Goal: Task Accomplishment & Management: Use online tool/utility

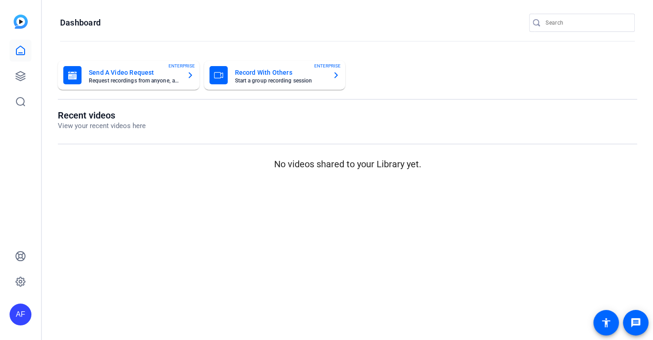
type input "[EMAIL_ADDRESS][DOMAIN_NAME]"
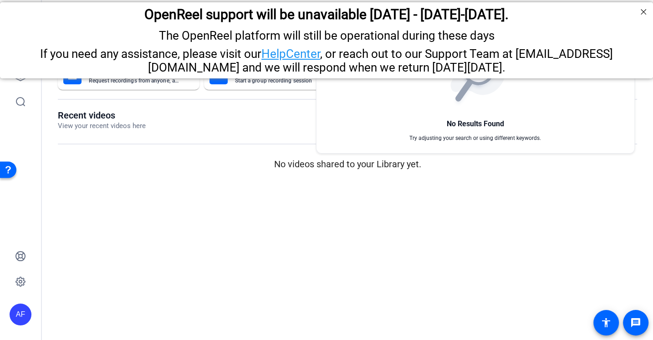
click at [183, 266] on div at bounding box center [326, 170] width 653 height 340
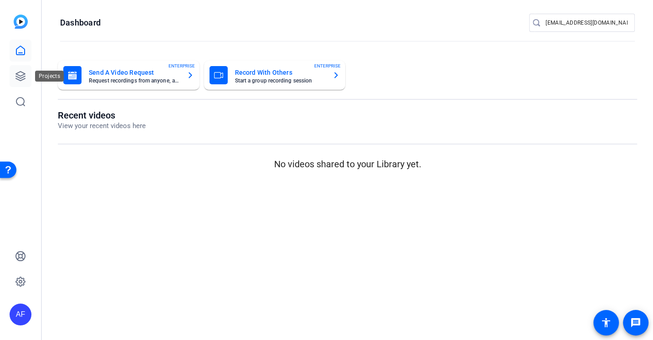
click at [20, 78] on icon at bounding box center [20, 76] width 9 height 9
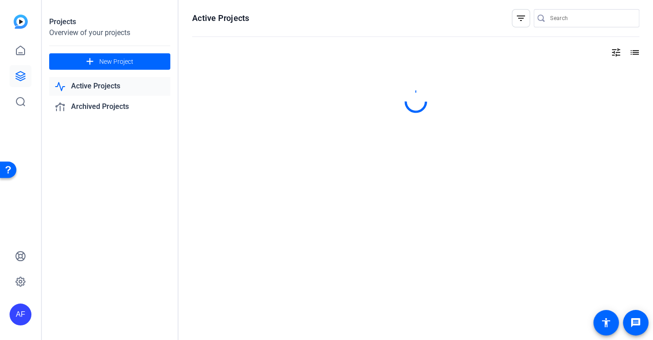
click at [577, 24] on div at bounding box center [591, 18] width 82 height 18
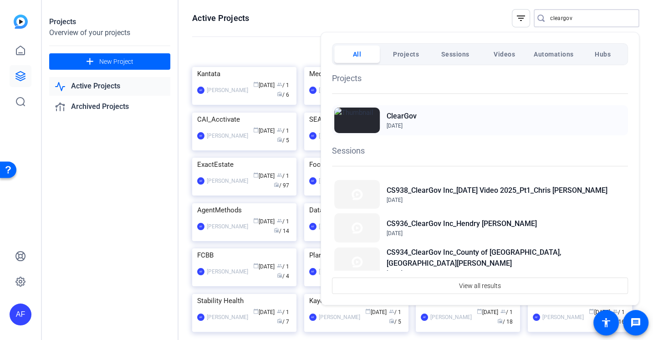
type input "cleargov"
click at [427, 116] on div "ClearGov Jun 2, 2022" at bounding box center [480, 120] width 296 height 30
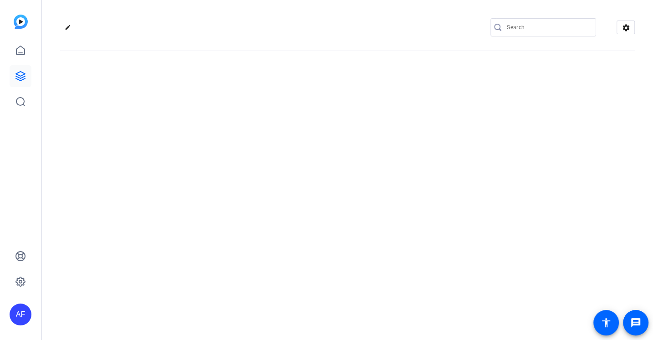
type input "[EMAIL_ADDRESS][DOMAIN_NAME]"
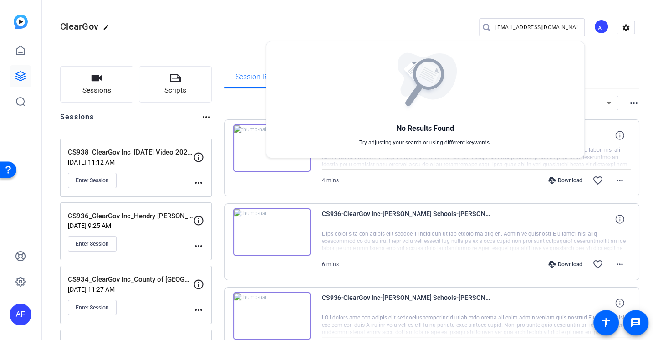
click at [100, 177] on div at bounding box center [326, 170] width 653 height 340
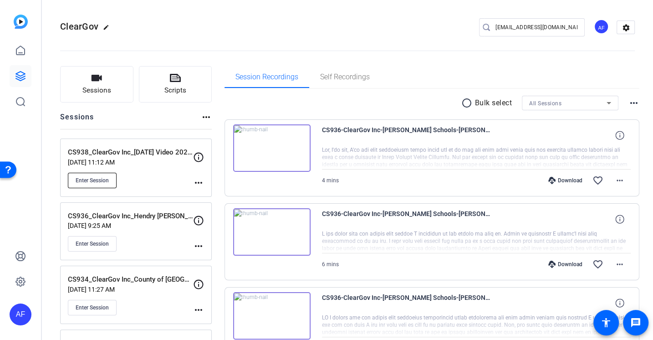
click at [104, 181] on span "Enter Session" at bounding box center [92, 180] width 33 height 7
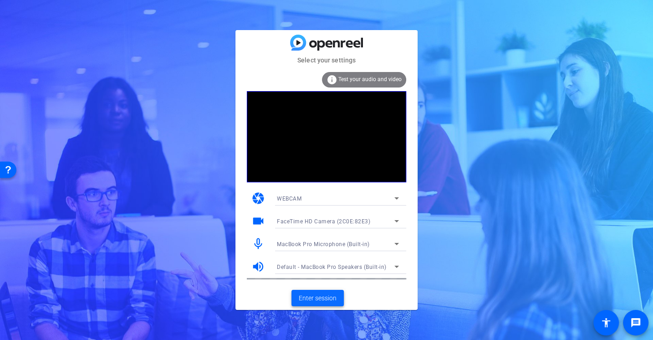
click at [305, 289] on span at bounding box center [318, 298] width 52 height 22
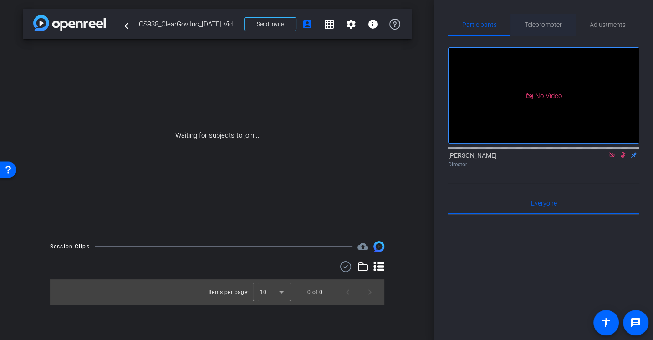
click at [530, 28] on span "Teleprompter" at bounding box center [543, 24] width 37 height 6
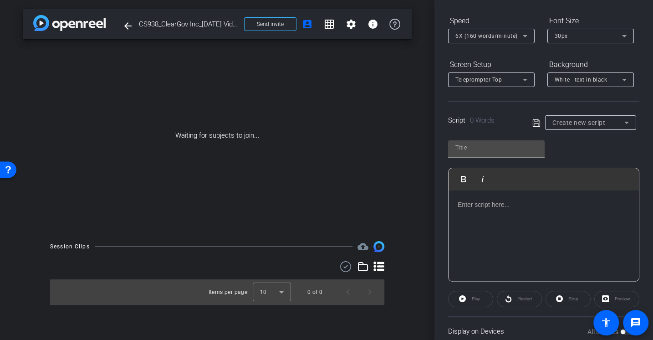
scroll to position [108, 0]
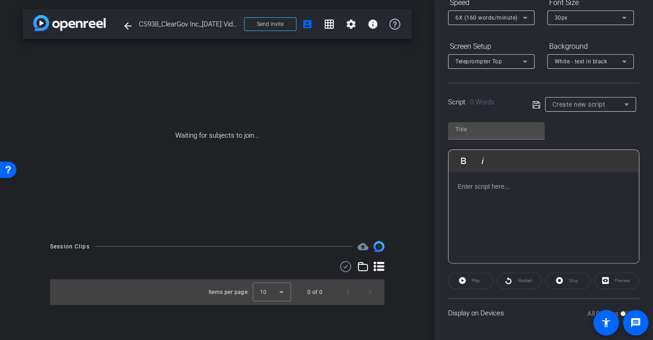
click at [519, 215] on div at bounding box center [544, 217] width 190 height 91
click at [125, 28] on mat-icon "arrow_back" at bounding box center [128, 25] width 11 height 11
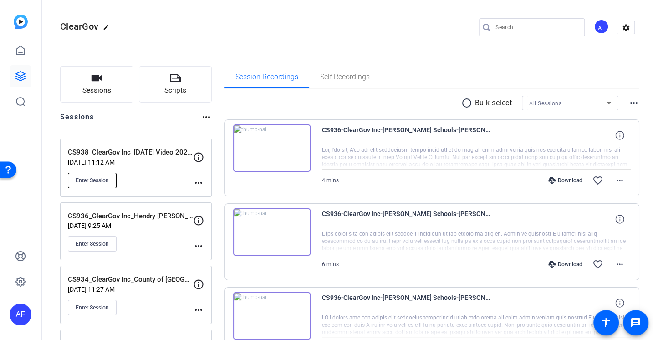
click at [105, 179] on span "Enter Session" at bounding box center [92, 180] width 33 height 7
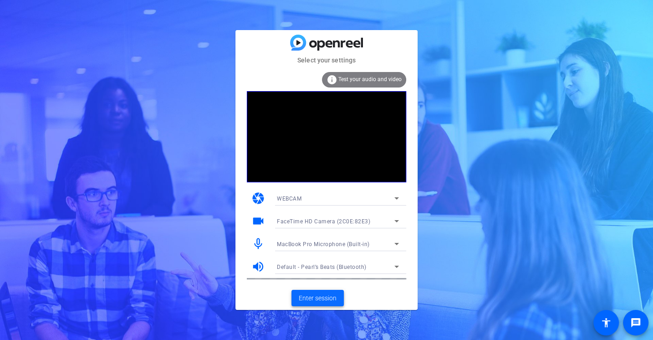
click at [313, 292] on span at bounding box center [318, 298] width 52 height 22
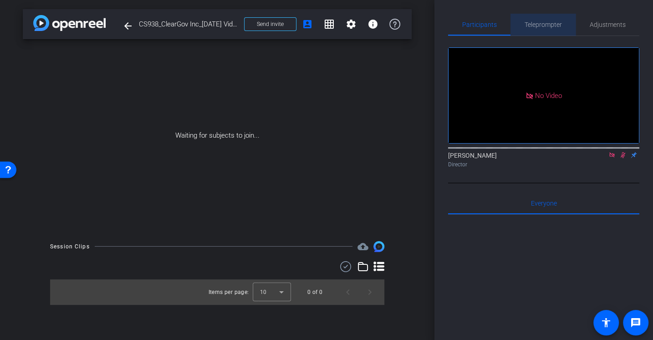
click at [530, 16] on span "Teleprompter" at bounding box center [543, 25] width 37 height 22
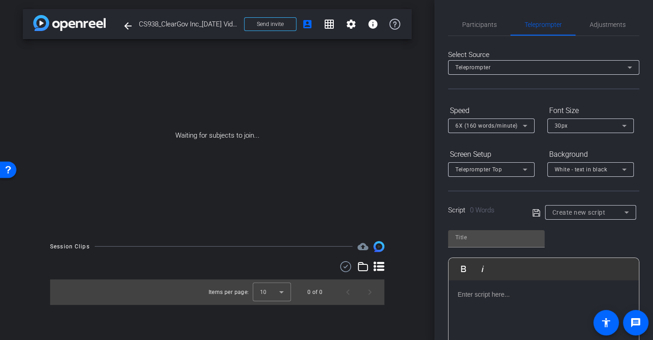
click at [471, 292] on p at bounding box center [544, 294] width 172 height 10
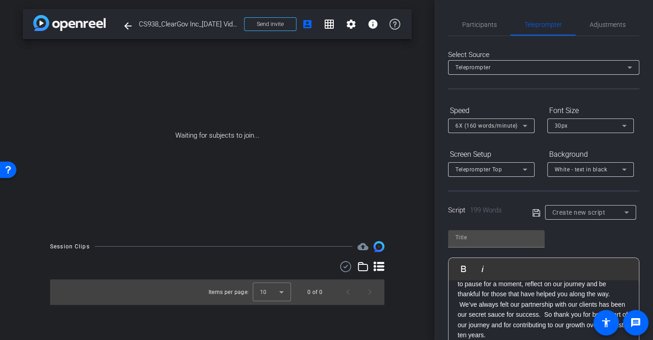
scroll to position [162, 0]
click at [510, 331] on p at bounding box center [544, 336] width 172 height 10
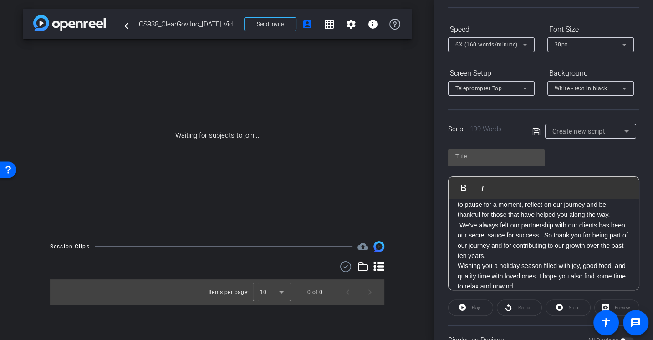
scroll to position [85, 0]
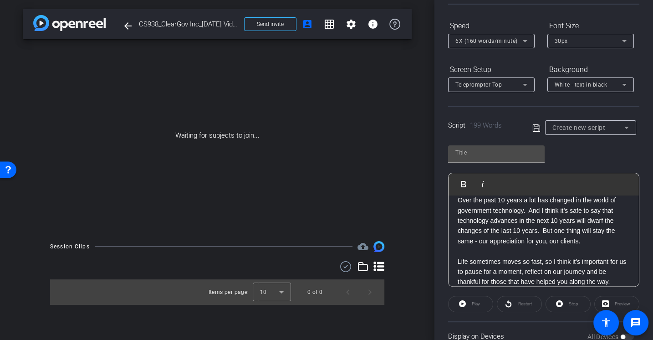
click at [492, 246] on p at bounding box center [544, 251] width 172 height 10
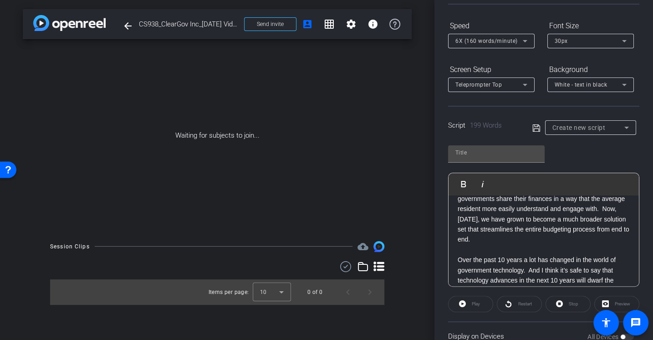
scroll to position [18, 0]
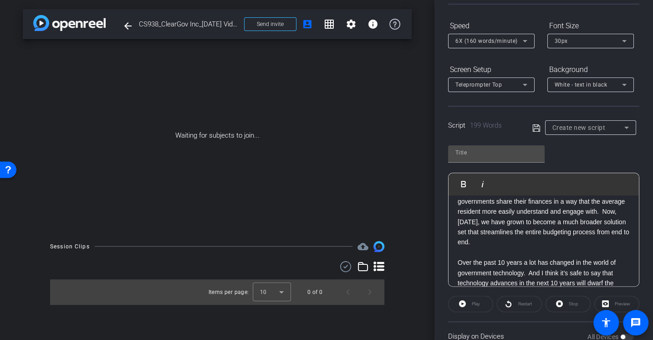
click at [475, 247] on p at bounding box center [544, 252] width 172 height 10
click at [538, 127] on icon at bounding box center [537, 128] width 8 height 11
type input "Default title 726"
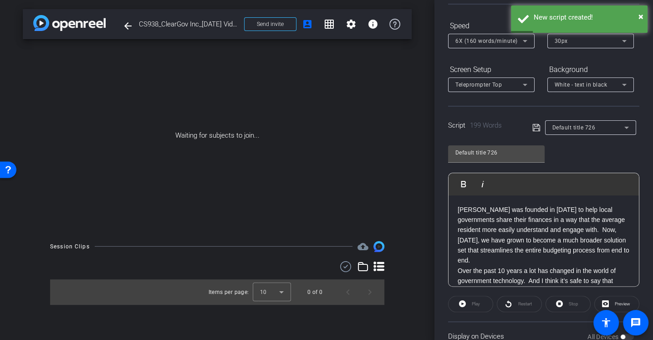
scroll to position [131, 0]
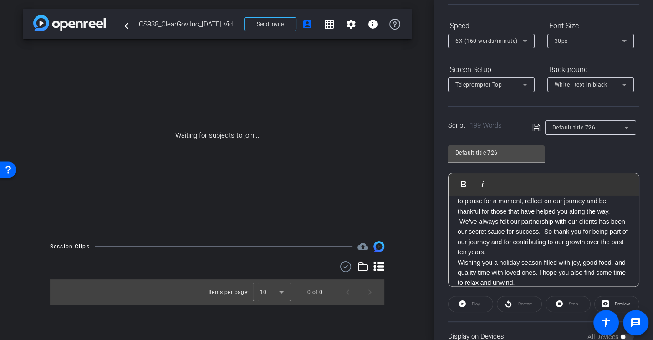
click at [535, 124] on icon at bounding box center [537, 127] width 8 height 11
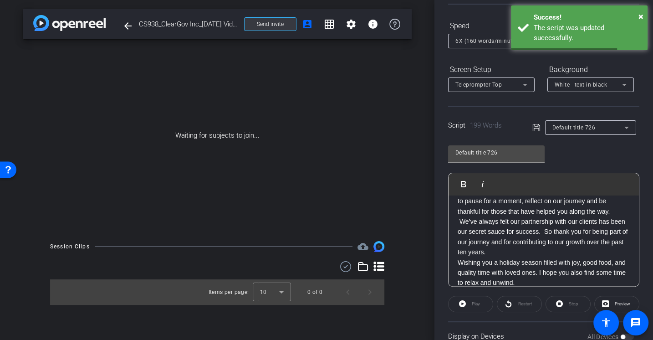
click at [280, 18] on span at bounding box center [270, 24] width 51 height 22
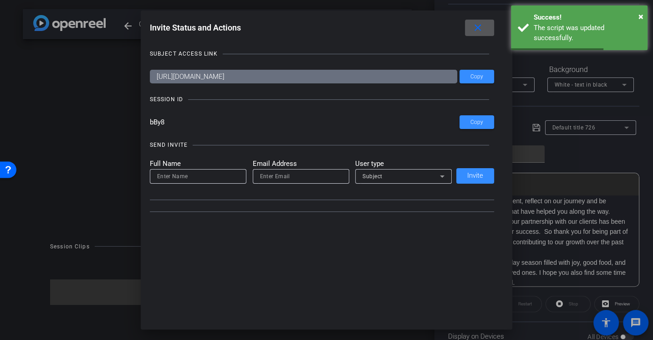
type input "[EMAIL_ADDRESS][DOMAIN_NAME]"
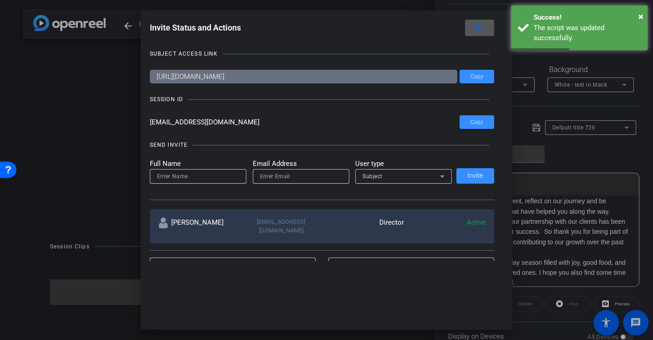
click at [477, 30] on mat-icon "close" at bounding box center [477, 27] width 11 height 11
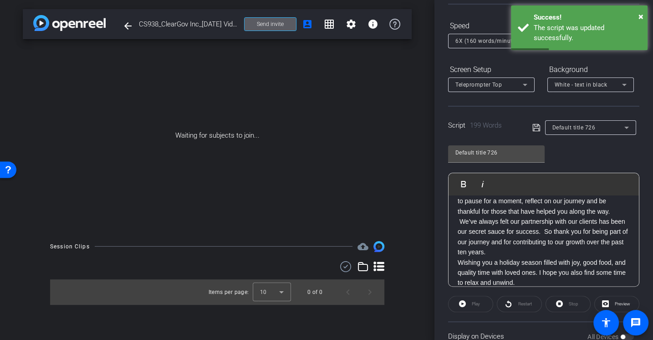
click at [267, 22] on span "Send invite" at bounding box center [270, 23] width 27 height 7
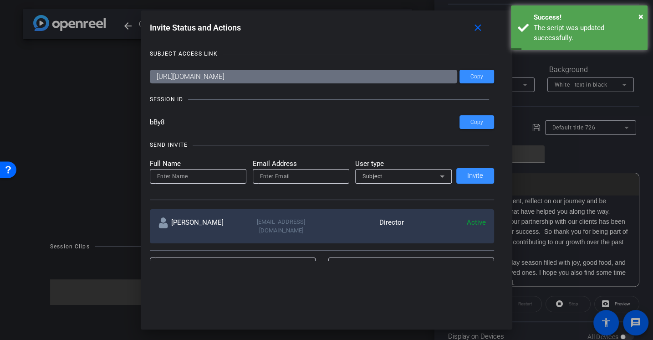
drag, startPoint x: 220, startPoint y: 122, endPoint x: 118, endPoint y: 113, distance: 102.9
click at [118, 113] on div "Invite Status and Actions close SUBJECT ACCESS LINK https://capture.openreel.co…" at bounding box center [326, 170] width 653 height 340
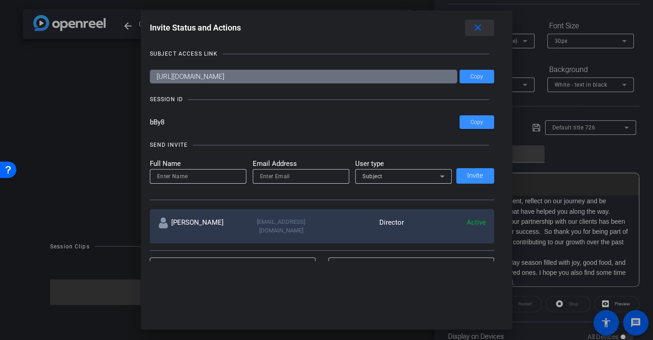
click at [479, 26] on mat-icon "close" at bounding box center [477, 27] width 11 height 11
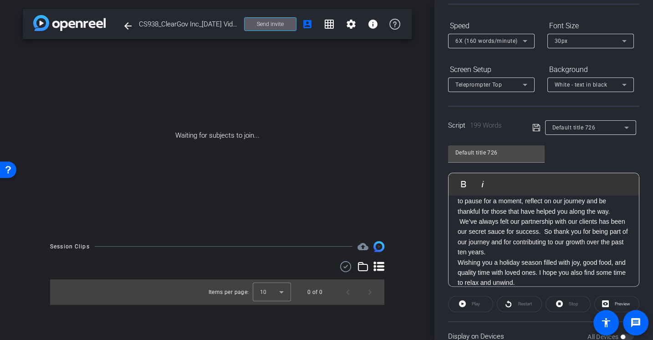
click at [252, 25] on span at bounding box center [270, 24] width 51 height 22
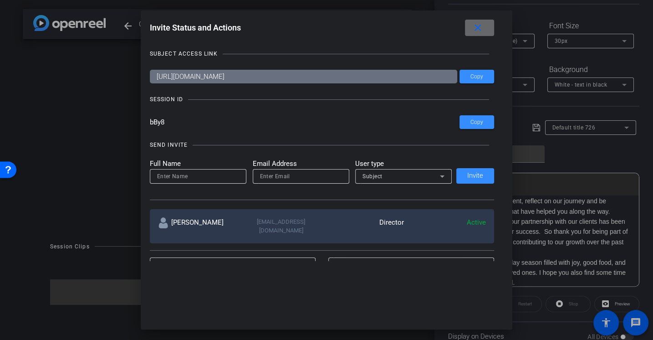
click at [474, 29] on mat-icon "close" at bounding box center [477, 27] width 11 height 11
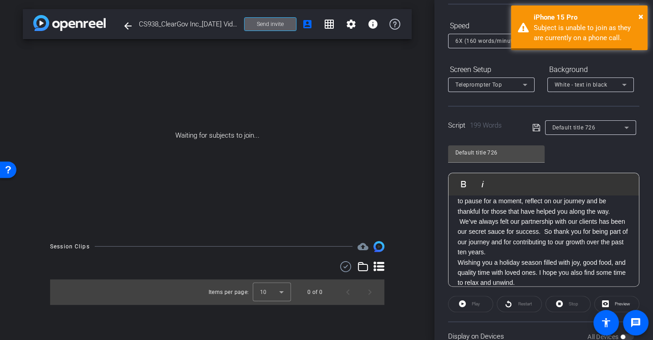
scroll to position [0, 0]
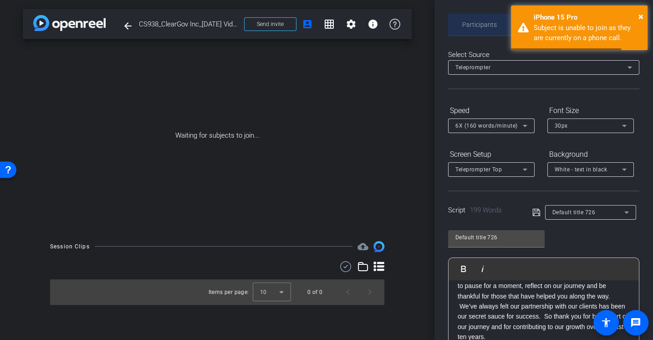
click at [476, 26] on span "Participants" at bounding box center [479, 24] width 35 height 6
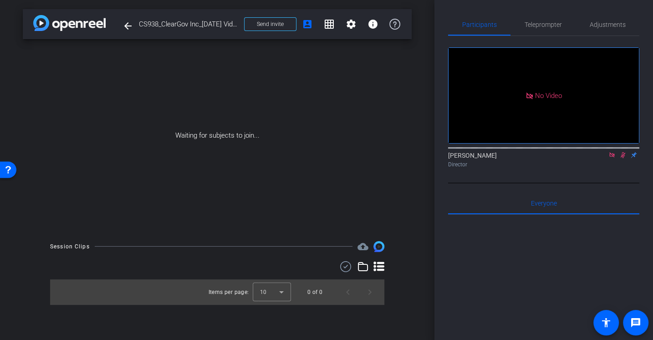
click at [610, 152] on icon at bounding box center [612, 155] width 7 height 6
click at [611, 158] on icon at bounding box center [612, 155] width 7 height 6
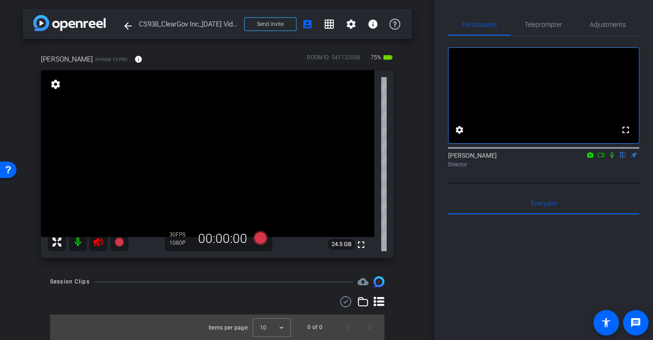
click at [93, 242] on icon at bounding box center [98, 241] width 11 height 11
click at [589, 29] on div "Adjustments" at bounding box center [608, 25] width 64 height 22
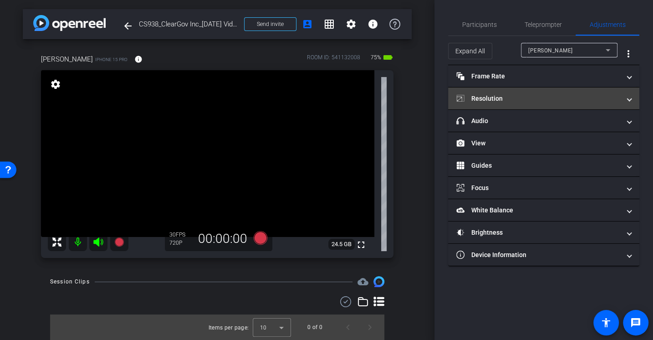
click at [508, 100] on mat-panel-title "Resolution" at bounding box center [538, 99] width 164 height 10
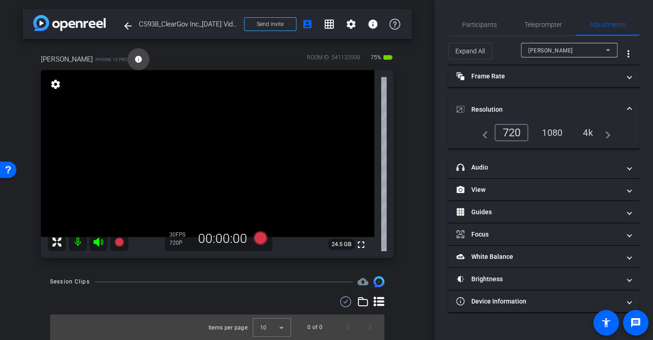
click at [134, 60] on mat-icon "info" at bounding box center [138, 59] width 8 height 8
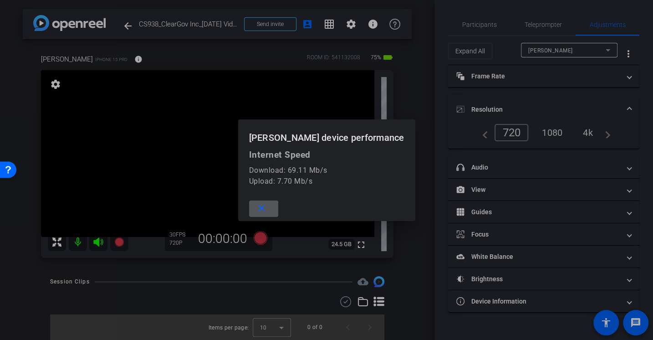
click at [266, 210] on mat-icon "close" at bounding box center [261, 208] width 11 height 11
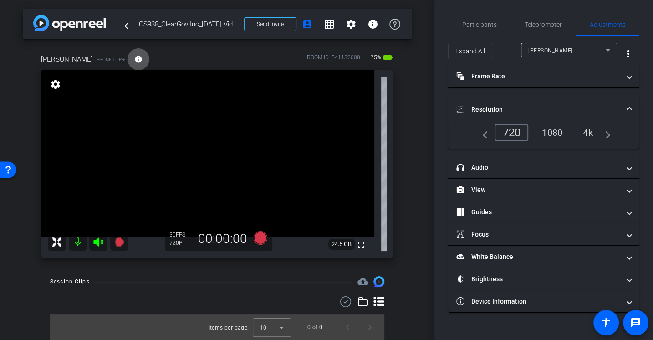
click at [554, 129] on div "1080" at bounding box center [552, 132] width 34 height 15
click at [476, 20] on span "Participants" at bounding box center [479, 25] width 35 height 22
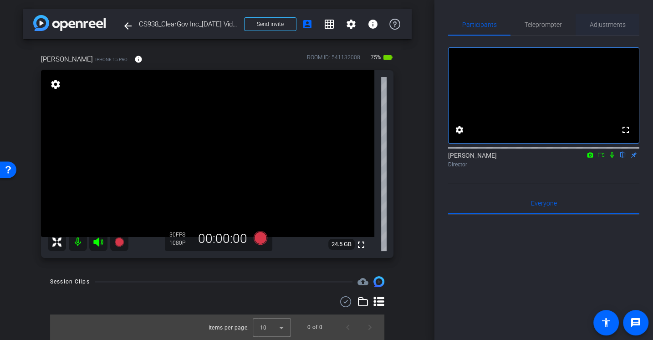
click at [596, 27] on span "Adjustments" at bounding box center [608, 24] width 36 height 6
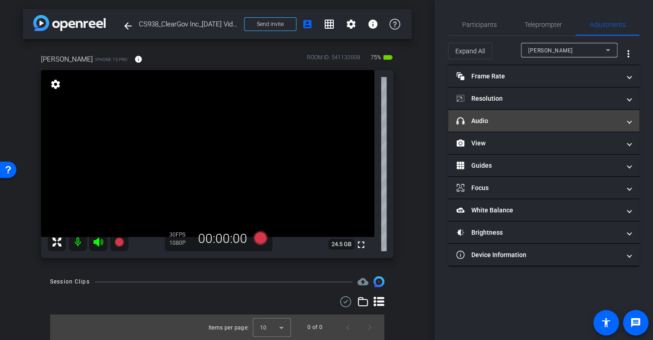
click at [477, 120] on mat-panel-title "headphone icon Audio" at bounding box center [538, 121] width 164 height 10
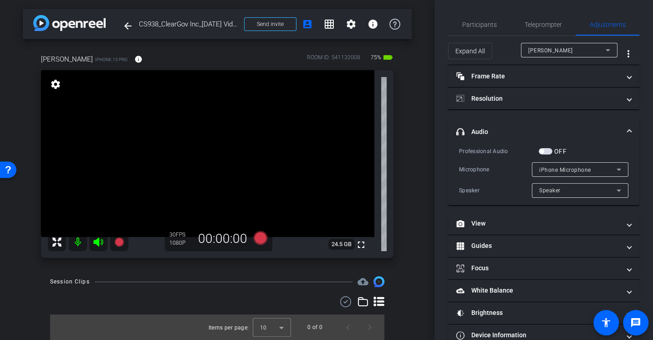
click at [474, 163] on div "Microphone iPhone Microphone" at bounding box center [543, 169] width 169 height 15
click at [476, 155] on div "Professional Audio OFF" at bounding box center [543, 151] width 169 height 10
click at [550, 20] on span "Teleprompter" at bounding box center [543, 25] width 37 height 22
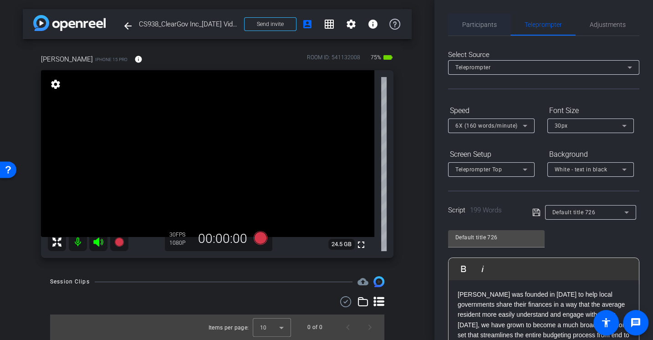
click at [473, 17] on span "Participants" at bounding box center [479, 25] width 35 height 22
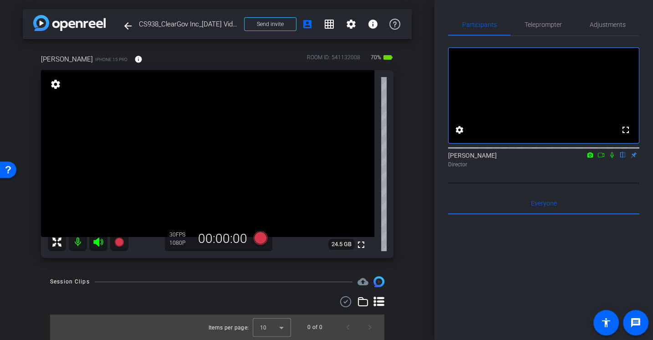
click at [520, 277] on div at bounding box center [543, 327] width 191 height 225
click at [606, 26] on span "Adjustments" at bounding box center [608, 24] width 36 height 6
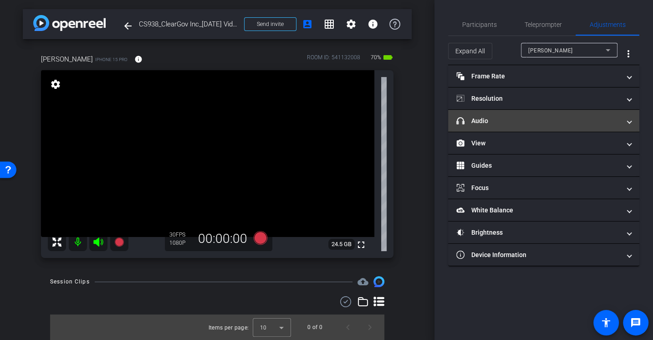
click at [482, 118] on mat-panel-title "headphone icon Audio" at bounding box center [538, 121] width 164 height 10
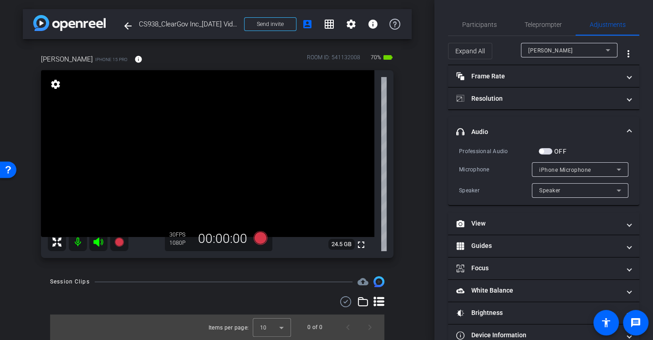
click at [480, 162] on div "Microphone iPhone Microphone" at bounding box center [543, 169] width 169 height 15
click at [485, 159] on div "Professional Audio OFF Microphone USB Audio Device Speaker USB Audio Device" at bounding box center [543, 171] width 169 height 51
click at [482, 160] on div "Professional Audio OFF Microphone USB Audio Device Speaker USB Audio Device" at bounding box center [543, 171] width 169 height 51
click at [494, 163] on div "Microphone USB Audio Device" at bounding box center [543, 169] width 169 height 15
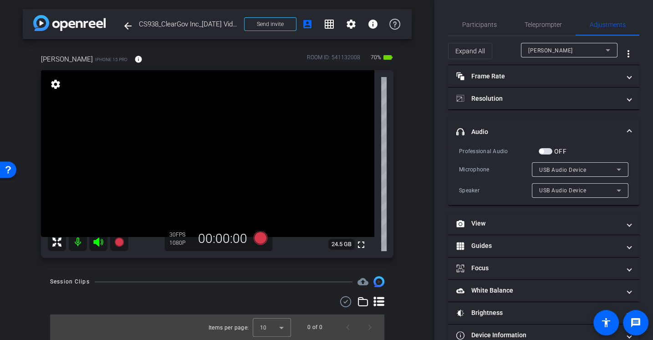
click at [548, 153] on span "button" at bounding box center [546, 151] width 14 height 6
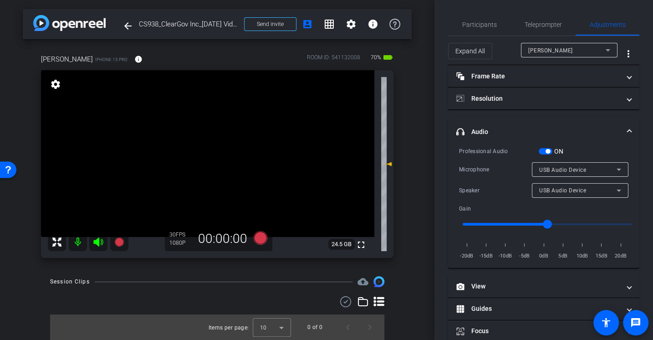
click at [505, 173] on div "Microphone" at bounding box center [495, 169] width 73 height 9
click at [555, 170] on span "USB Audio Device" at bounding box center [562, 170] width 47 height 6
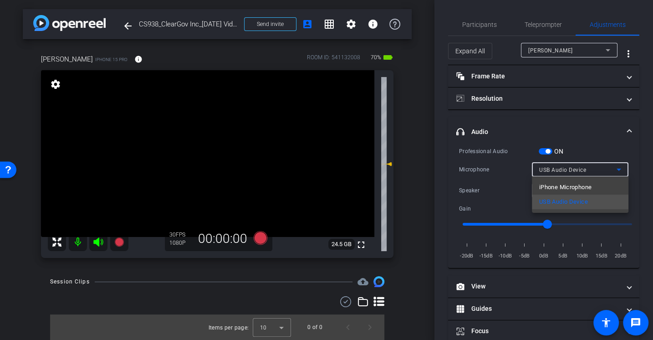
click at [484, 193] on div at bounding box center [326, 170] width 653 height 340
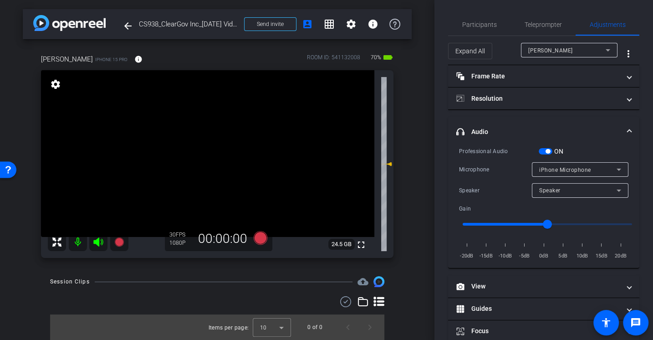
click at [524, 158] on div "Professional Audio ON Microphone iPhone Microphone Speaker Speaker Gain -20dB -…" at bounding box center [543, 203] width 169 height 114
click at [484, 163] on div "Microphone iPhone Microphone" at bounding box center [543, 169] width 169 height 15
click at [484, 163] on div "Microphone USB Audio Device" at bounding box center [543, 169] width 169 height 15
click at [553, 195] on div "USB Audio Device" at bounding box center [577, 189] width 77 height 11
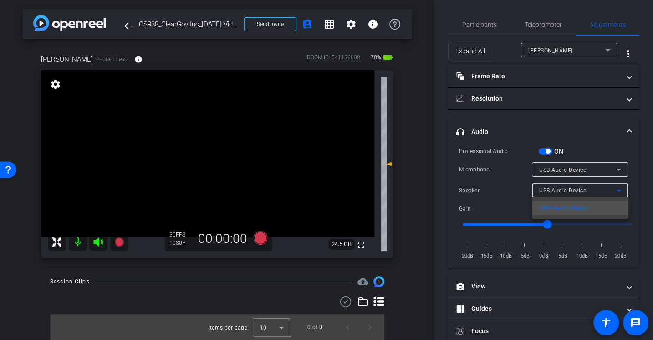
click at [553, 195] on div at bounding box center [326, 170] width 653 height 340
click at [507, 190] on div "Speaker" at bounding box center [495, 190] width 73 height 9
click at [500, 178] on div "Professional Audio ON Microphone USB Audio Device Speaker USB Audio Device Gain…" at bounding box center [543, 203] width 169 height 114
click at [477, 169] on div "Microphone" at bounding box center [495, 169] width 73 height 9
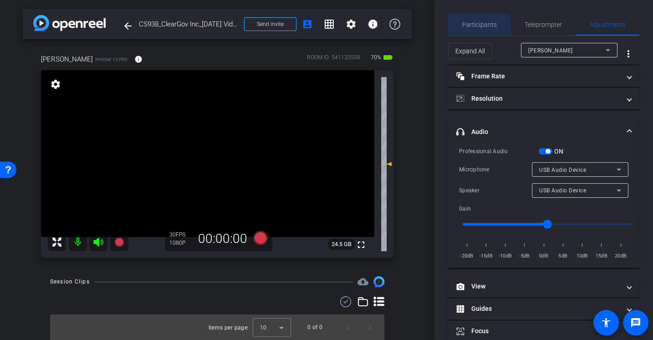
click at [471, 29] on span "Participants" at bounding box center [479, 25] width 35 height 22
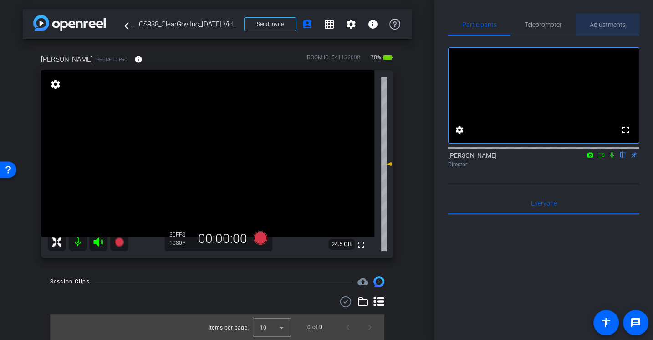
click at [607, 18] on span "Adjustments" at bounding box center [608, 25] width 36 height 22
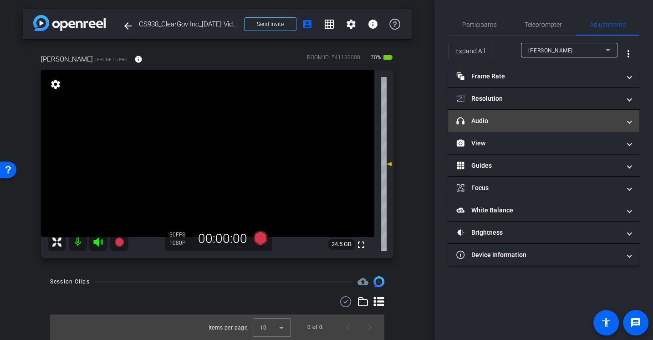
click at [482, 114] on mat-expansion-panel-header "headphone icon Audio" at bounding box center [543, 121] width 191 height 22
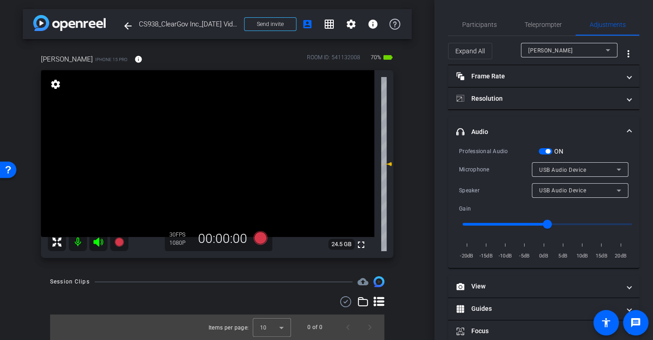
click at [478, 167] on div "Microphone" at bounding box center [495, 169] width 73 height 9
click at [548, 199] on div at bounding box center [580, 203] width 97 height 10
click at [550, 196] on div "Speaker" at bounding box center [580, 190] width 82 height 15
click at [514, 186] on div at bounding box center [326, 170] width 653 height 340
click at [514, 184] on div "Speaker Speaker" at bounding box center [543, 190] width 169 height 15
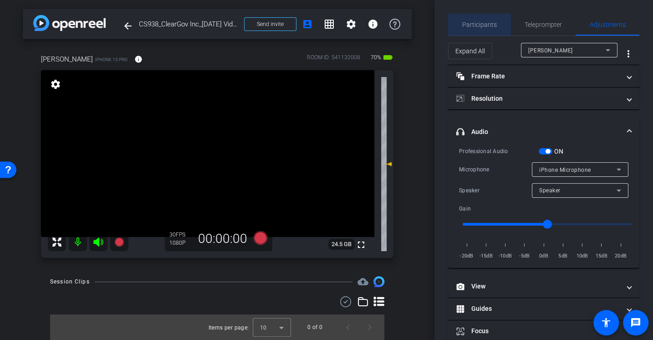
click at [481, 27] on span "Participants" at bounding box center [479, 24] width 35 height 6
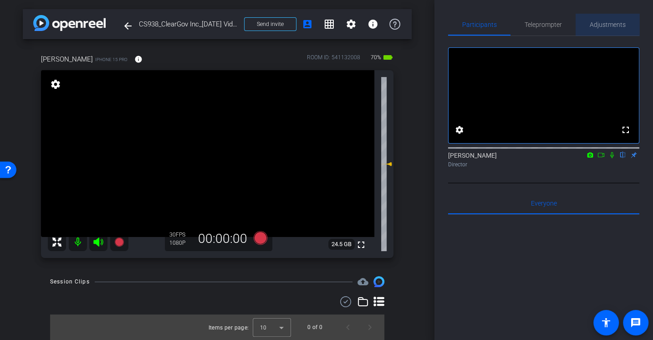
click at [615, 23] on span "Adjustments" at bounding box center [608, 24] width 36 height 6
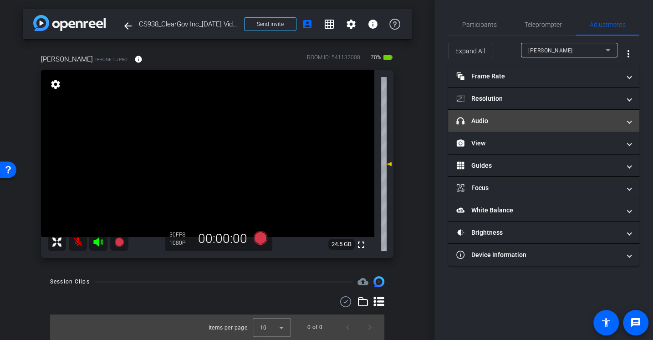
click at [479, 114] on mat-expansion-panel-header "headphone icon Audio" at bounding box center [543, 121] width 191 height 22
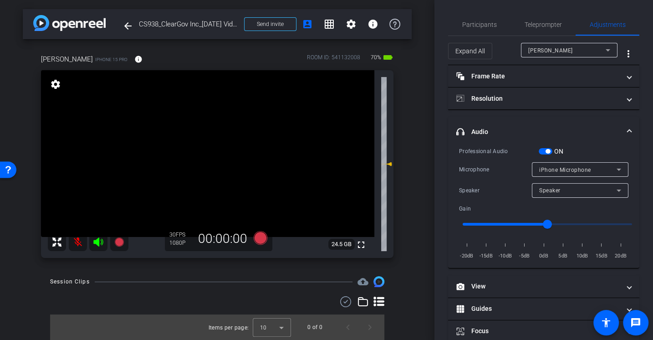
click at [477, 159] on div "Professional Audio ON Microphone iPhone Microphone Speaker Speaker Gain -20dB -…" at bounding box center [543, 203] width 169 height 114
click at [283, 276] on div "Session Clips cloud_upload" at bounding box center [217, 281] width 334 height 11
click at [260, 236] on icon at bounding box center [261, 238] width 14 height 14
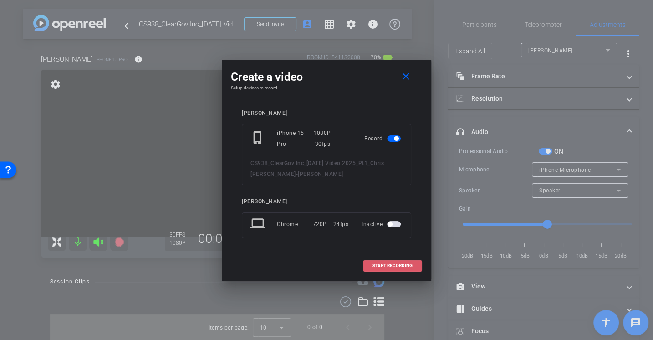
click at [400, 266] on span "START RECORDING" at bounding box center [393, 265] width 40 height 5
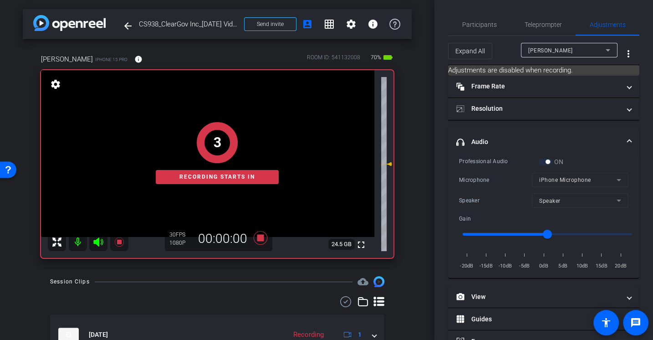
click at [490, 163] on div "Professional Audio" at bounding box center [499, 161] width 80 height 9
click at [483, 25] on span "Participants" at bounding box center [479, 24] width 35 height 6
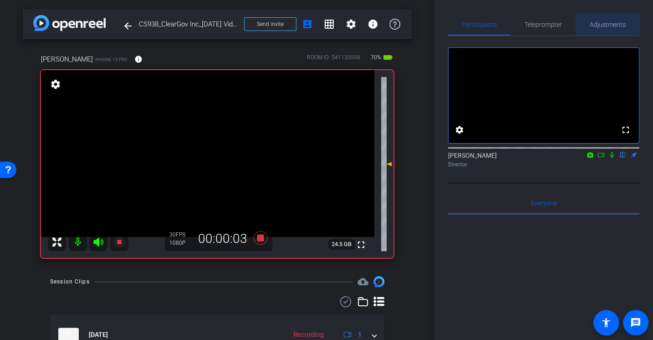
click at [611, 18] on span "Adjustments" at bounding box center [608, 25] width 36 height 22
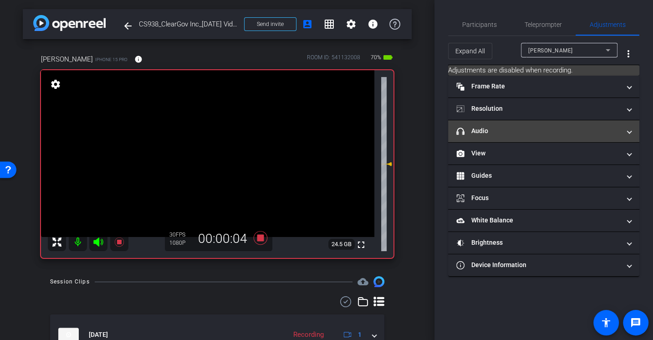
click at [489, 134] on mat-panel-title "headphone icon Audio" at bounding box center [538, 131] width 164 height 10
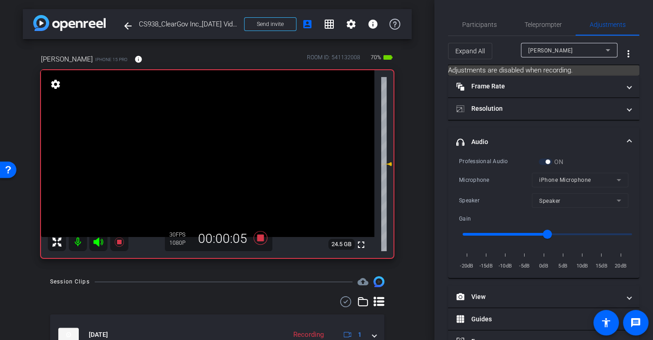
click at [492, 177] on div "Microphone" at bounding box center [495, 179] width 73 height 9
click at [259, 236] on icon at bounding box center [261, 238] width 14 height 14
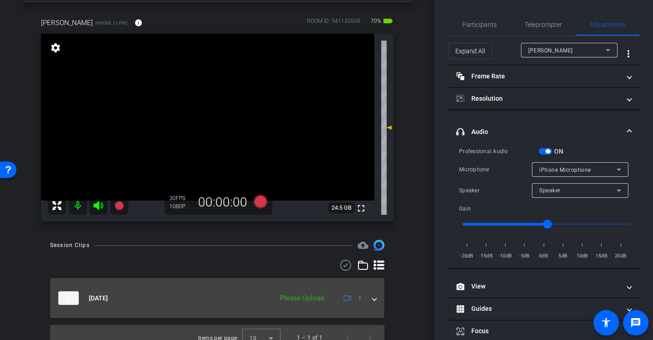
scroll to position [47, 0]
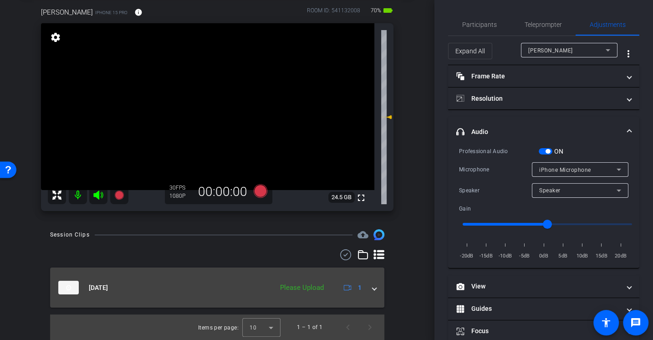
click at [374, 285] on span at bounding box center [375, 288] width 4 height 10
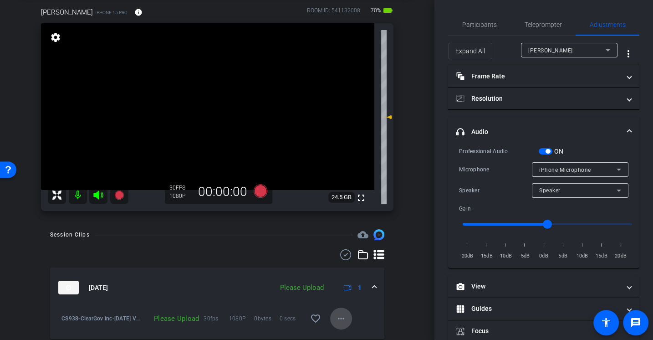
click at [341, 318] on mat-icon "more_horiz" at bounding box center [341, 318] width 11 height 11
click at [342, 277] on span "Upload" at bounding box center [355, 277] width 36 height 11
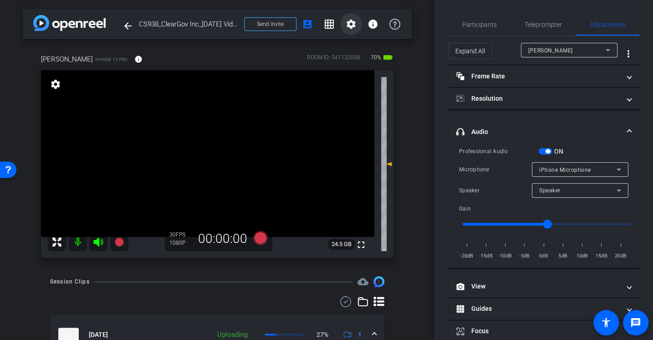
click at [349, 22] on mat-icon "settings" at bounding box center [351, 24] width 11 height 11
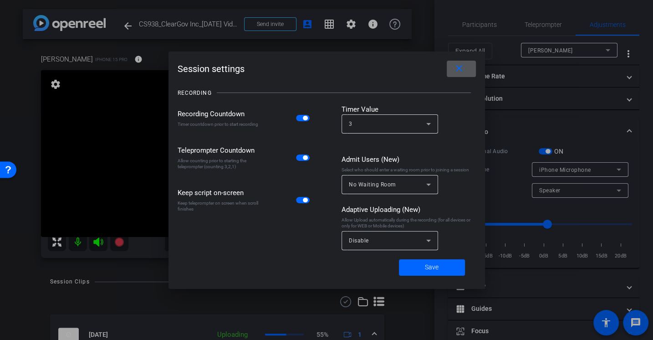
click at [373, 241] on div "Disable" at bounding box center [387, 240] width 77 height 11
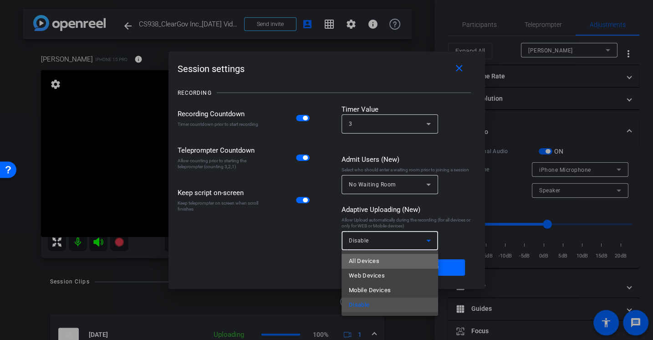
click at [369, 257] on span "All Devices" at bounding box center [364, 261] width 31 height 11
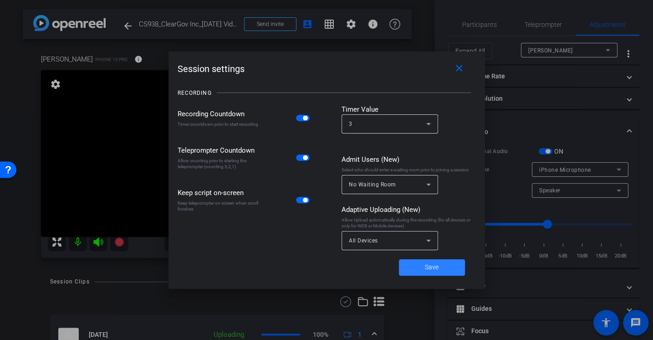
click at [438, 270] on span "Save" at bounding box center [432, 267] width 14 height 10
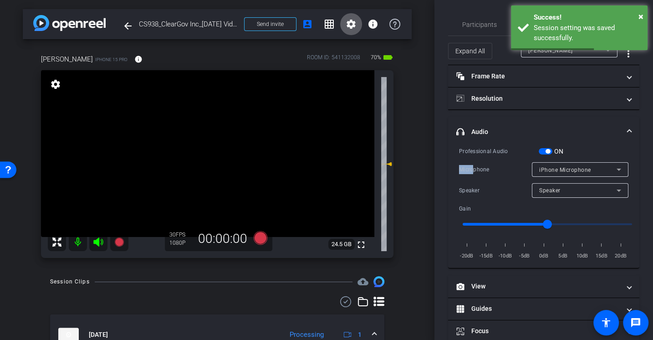
click at [472, 165] on div "Microphone" at bounding box center [495, 169] width 73 height 9
click at [479, 23] on span "Participants" at bounding box center [479, 24] width 35 height 6
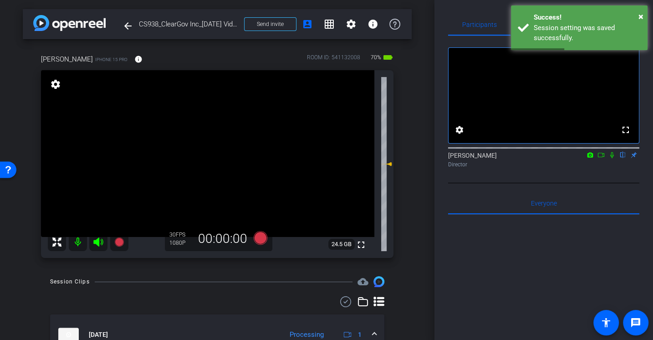
scroll to position [78, 0]
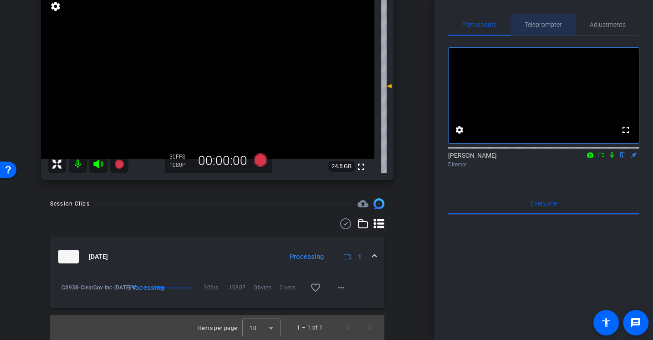
click at [537, 25] on span "Teleprompter" at bounding box center [543, 24] width 37 height 6
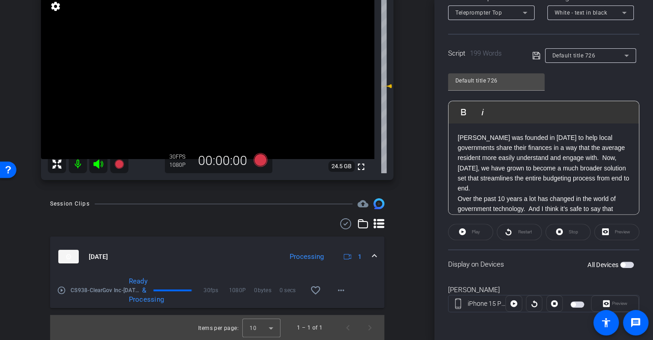
click at [575, 302] on span "button" at bounding box center [573, 304] width 5 height 5
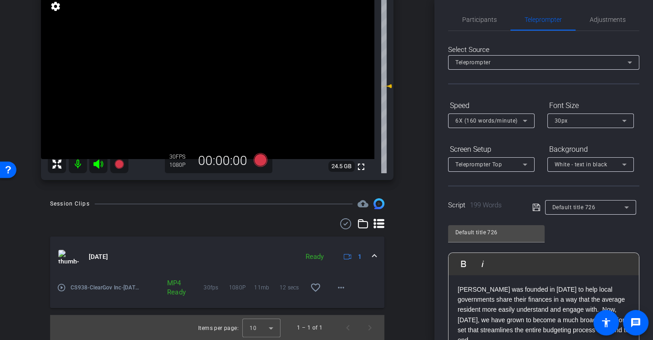
scroll to position [0, 0]
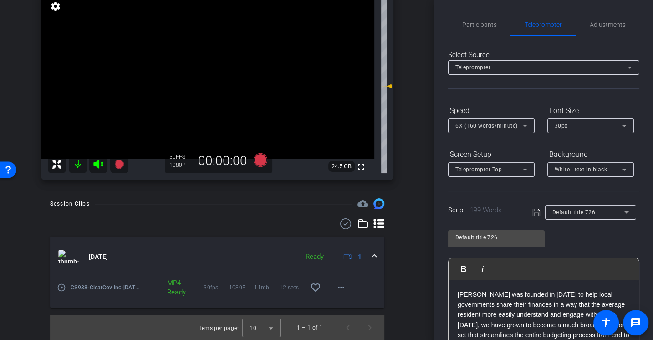
click at [63, 284] on mat-icon "play_circle_outline" at bounding box center [61, 287] width 9 height 9
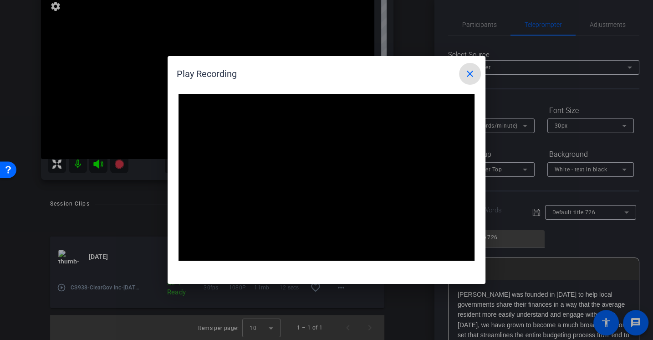
click at [474, 73] on mat-icon "close" at bounding box center [470, 73] width 11 height 11
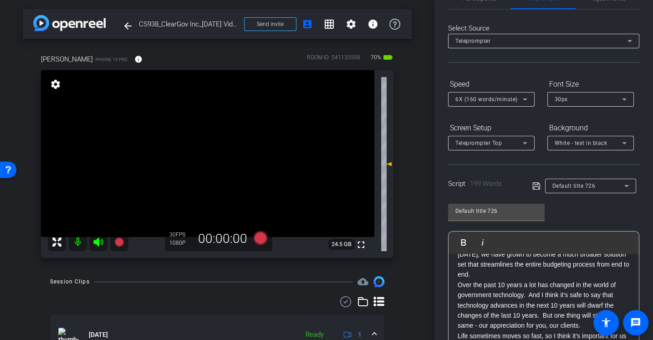
scroll to position [31, 0]
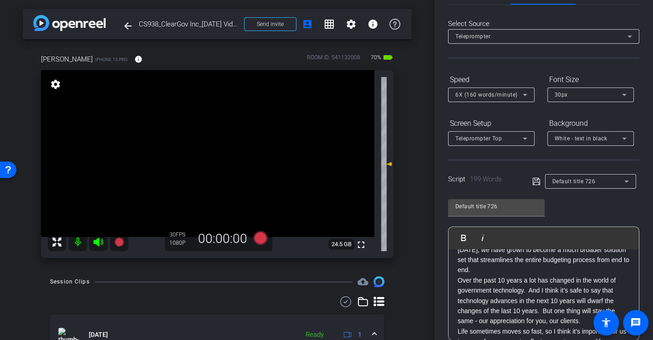
click at [491, 90] on div "6X (160 words/minute)" at bounding box center [489, 94] width 67 height 11
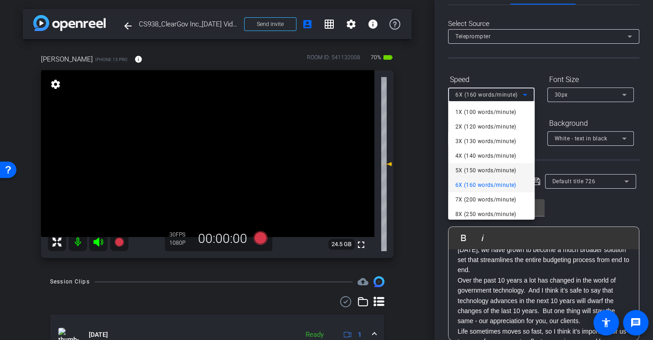
click at [473, 172] on span "5X (150 words/minute)" at bounding box center [486, 170] width 61 height 11
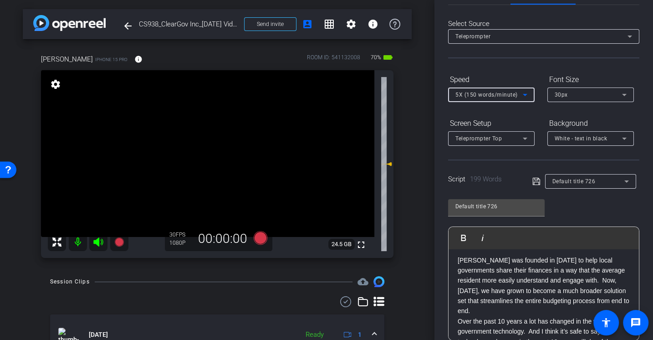
scroll to position [0, 0]
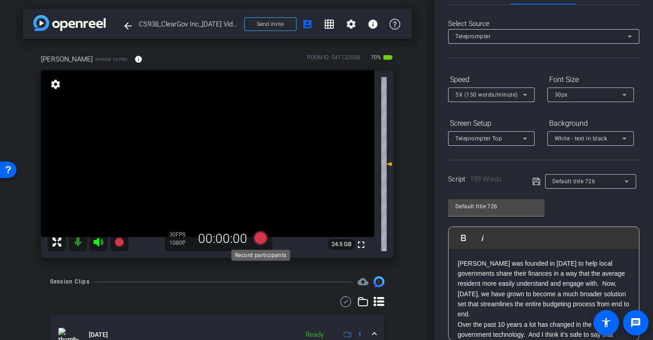
click at [264, 235] on icon at bounding box center [261, 238] width 14 height 14
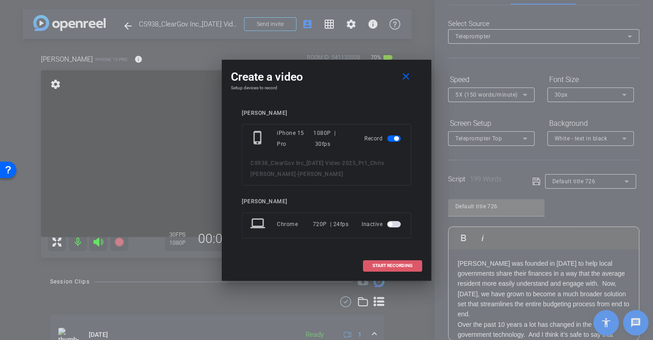
click at [395, 263] on span "START RECORDING" at bounding box center [393, 265] width 40 height 5
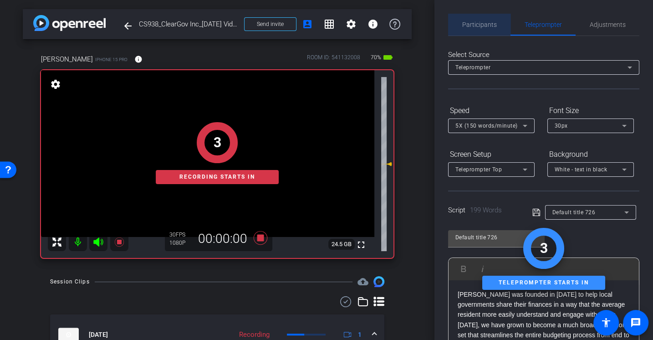
click at [482, 22] on span "Participants" at bounding box center [479, 24] width 35 height 6
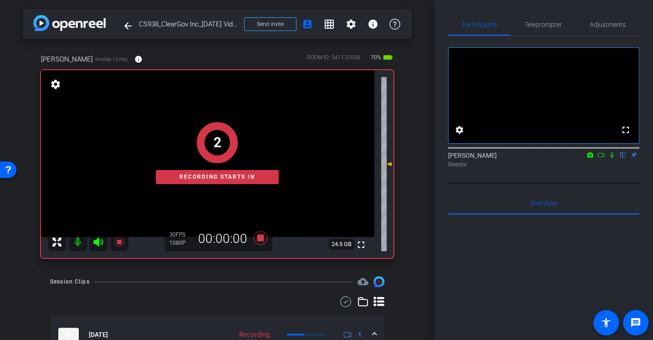
click at [612, 158] on icon at bounding box center [612, 155] width 7 height 6
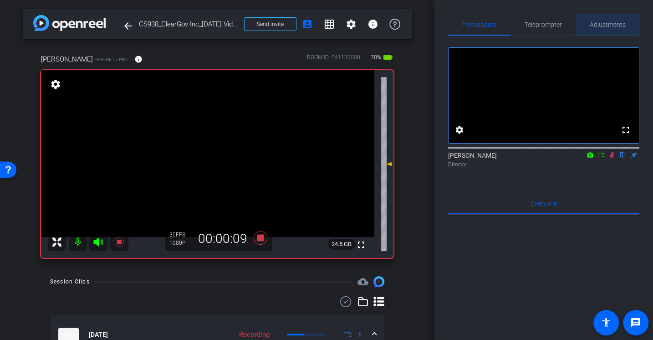
click at [600, 24] on span "Adjustments" at bounding box center [608, 24] width 36 height 6
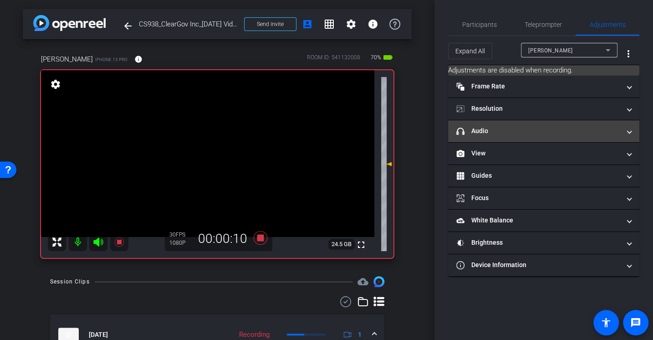
click at [507, 126] on mat-panel-title "headphone icon Audio" at bounding box center [538, 131] width 164 height 10
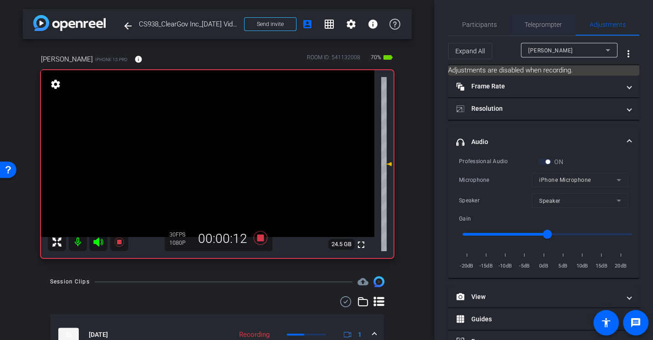
click at [534, 33] on span "Teleprompter" at bounding box center [543, 25] width 37 height 22
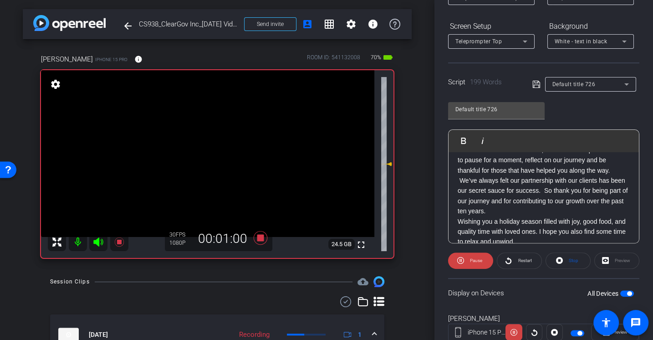
scroll to position [131, 0]
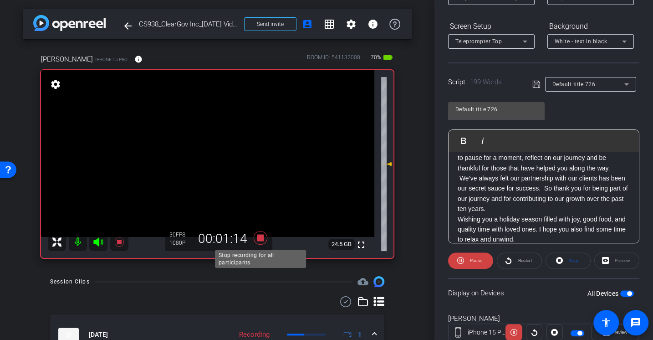
click at [261, 237] on icon at bounding box center [261, 238] width 14 height 14
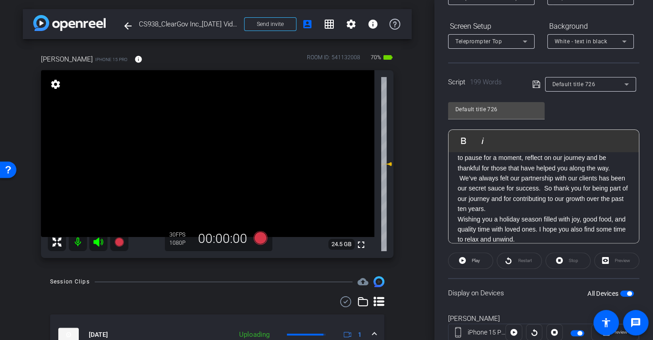
scroll to position [0, 0]
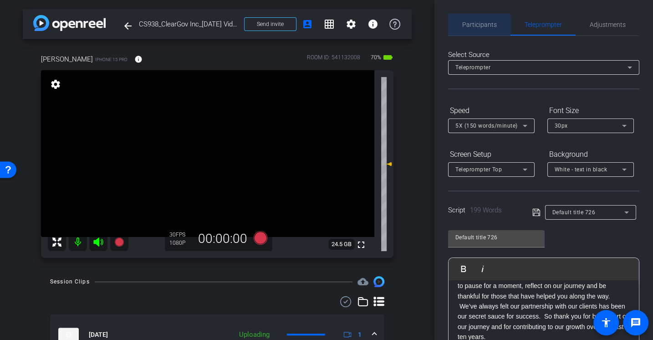
click at [477, 26] on span "Participants" at bounding box center [479, 24] width 35 height 6
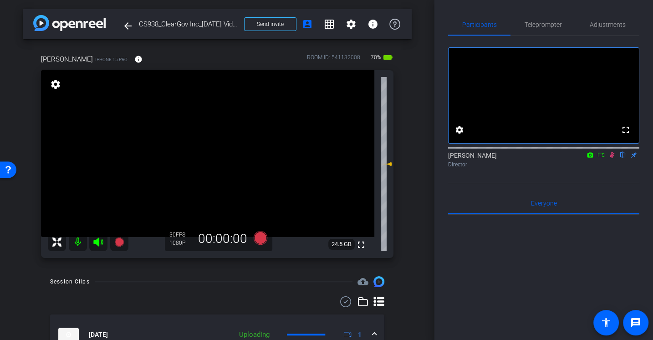
click at [612, 158] on icon at bounding box center [612, 155] width 7 height 6
click at [593, 28] on span "Adjustments" at bounding box center [608, 25] width 36 height 22
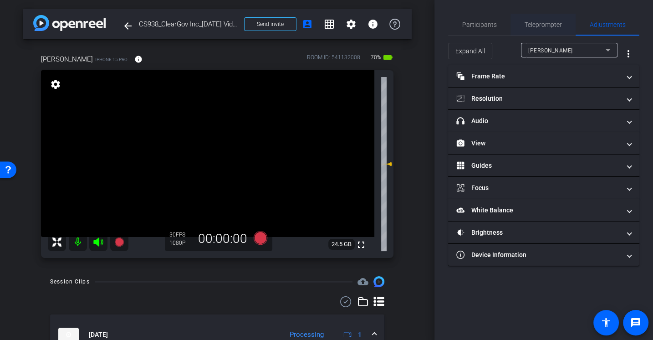
click at [539, 22] on span "Teleprompter" at bounding box center [543, 24] width 37 height 6
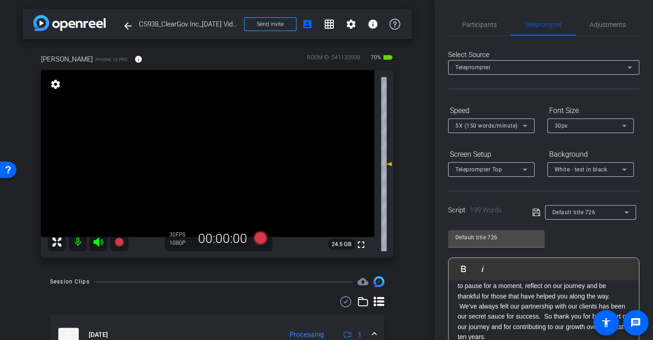
click at [474, 124] on span "5X (150 words/minute)" at bounding box center [487, 126] width 62 height 6
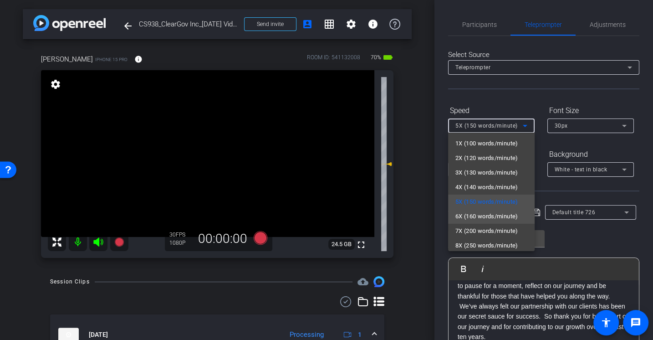
click at [477, 212] on span "6X (160 words/minute)" at bounding box center [487, 216] width 63 height 11
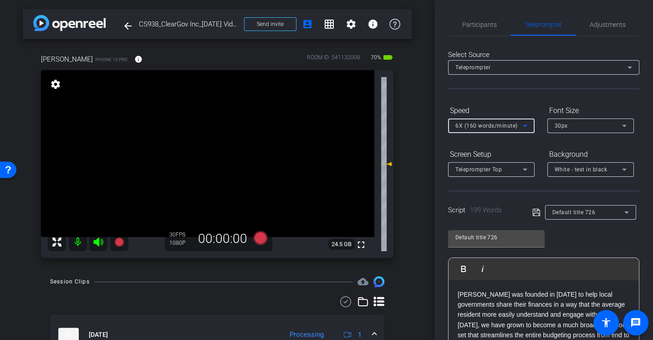
click at [568, 245] on div "Default title 726 Play Play from this location Play Selected Play and display t…" at bounding box center [543, 297] width 191 height 148
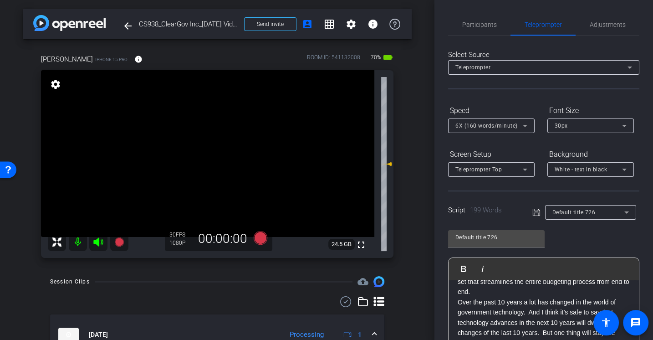
scroll to position [51, 0]
click at [257, 236] on icon at bounding box center [261, 238] width 14 height 14
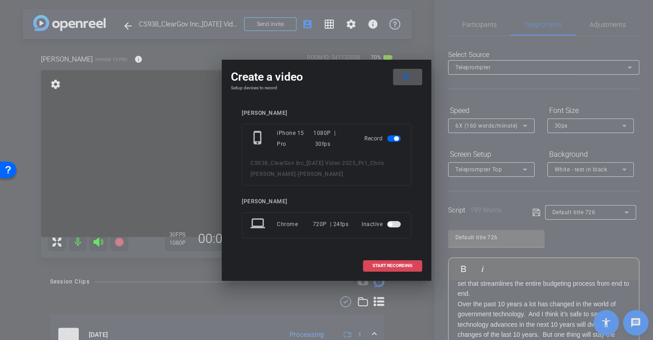
click at [398, 266] on span "START RECORDING" at bounding box center [393, 265] width 40 height 5
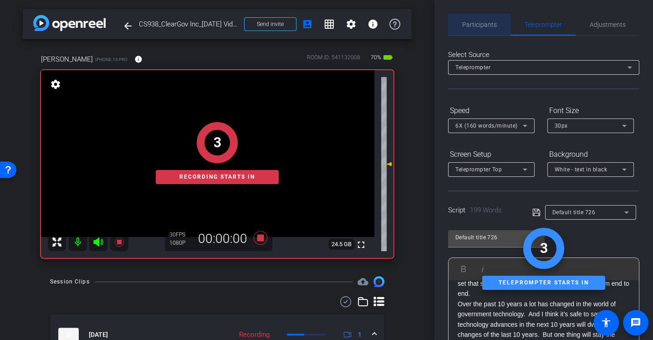
click at [485, 28] on span "Participants" at bounding box center [479, 25] width 35 height 22
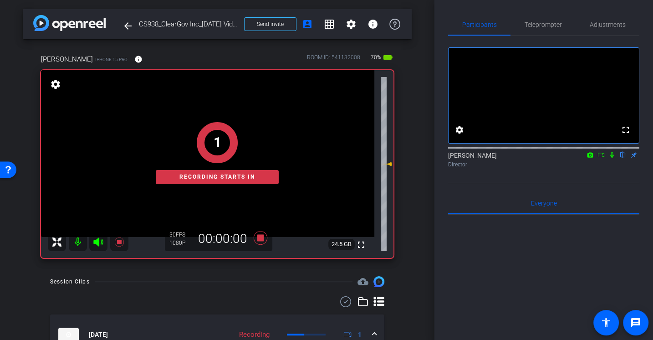
click at [610, 158] on icon at bounding box center [612, 155] width 7 height 6
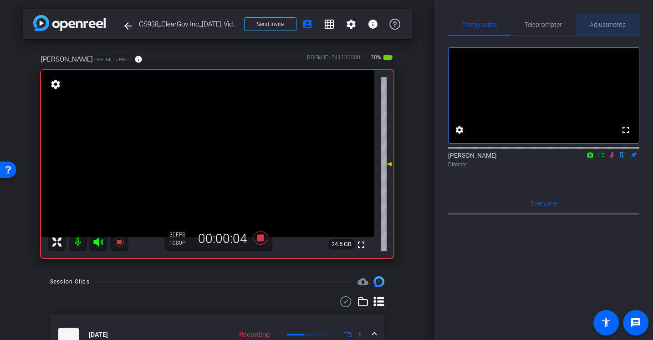
click at [609, 23] on span "Adjustments" at bounding box center [608, 24] width 36 height 6
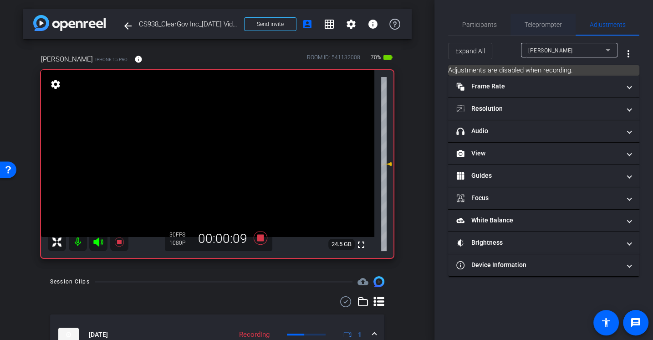
click at [538, 28] on span "Teleprompter" at bounding box center [543, 24] width 37 height 6
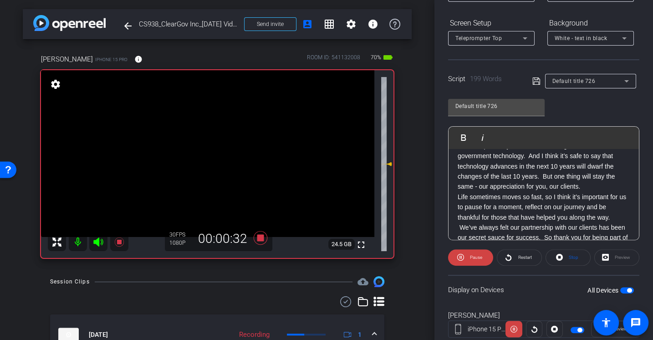
scroll to position [77, 0]
click at [264, 236] on icon at bounding box center [261, 238] width 22 height 16
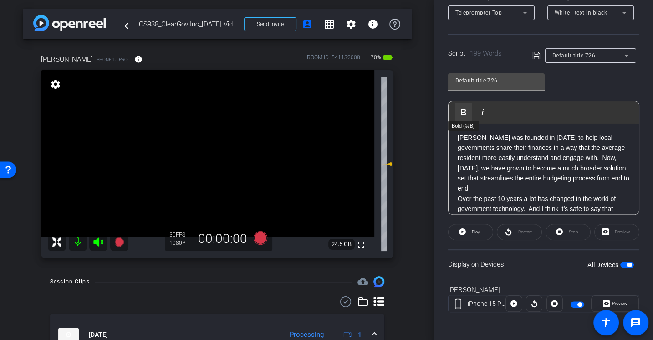
scroll to position [0, 0]
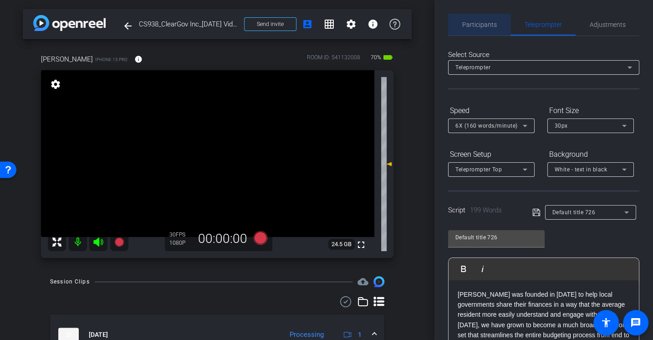
click at [475, 27] on span "Participants" at bounding box center [479, 24] width 35 height 6
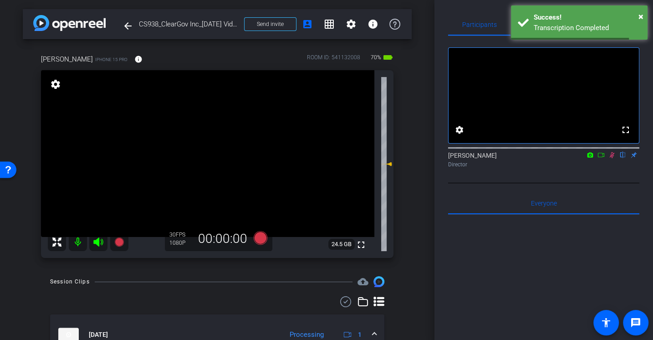
click at [611, 158] on icon at bounding box center [612, 155] width 5 height 6
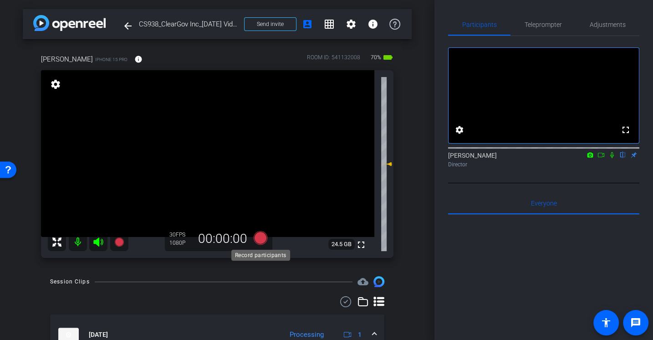
click at [263, 235] on icon at bounding box center [261, 238] width 14 height 14
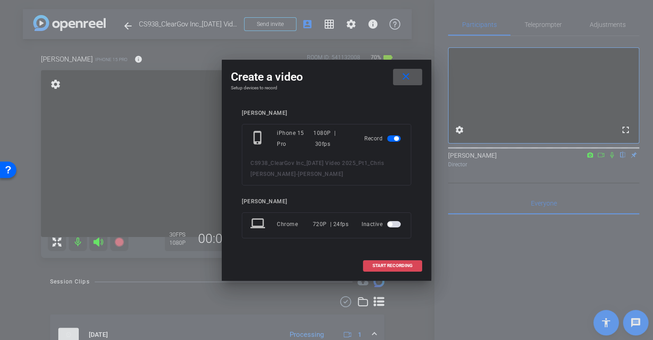
click at [407, 264] on span "START RECORDING" at bounding box center [393, 265] width 40 height 5
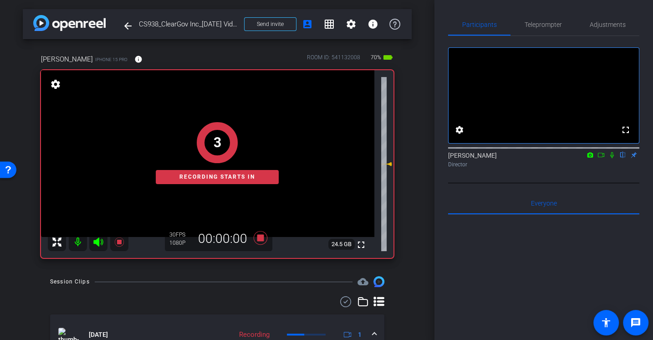
click at [610, 158] on icon at bounding box center [612, 155] width 7 height 6
click at [525, 20] on span "Teleprompter" at bounding box center [543, 25] width 37 height 22
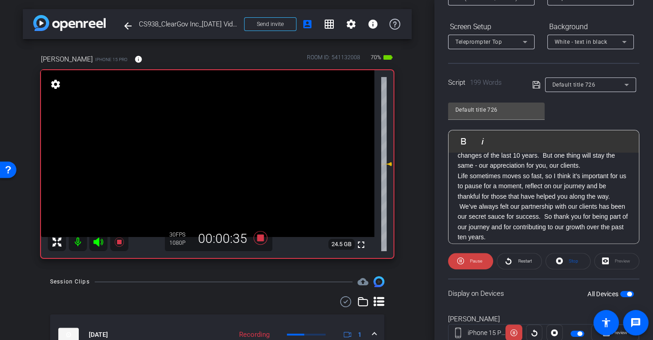
scroll to position [101, 0]
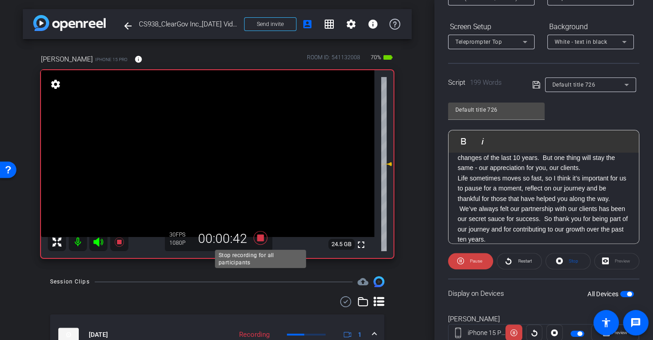
click at [260, 242] on icon at bounding box center [261, 238] width 22 height 16
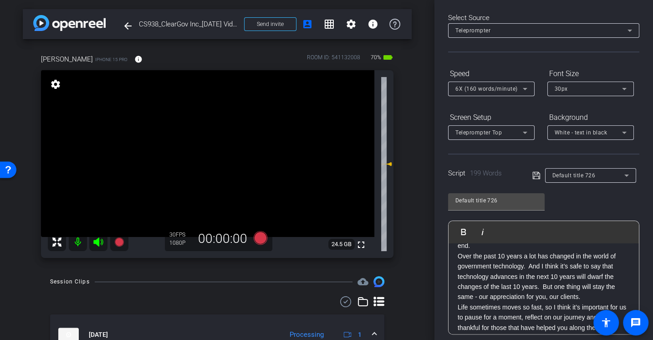
scroll to position [0, 0]
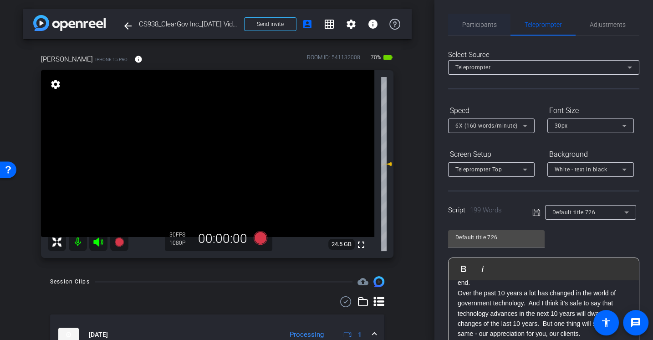
click at [486, 21] on span "Participants" at bounding box center [479, 24] width 35 height 6
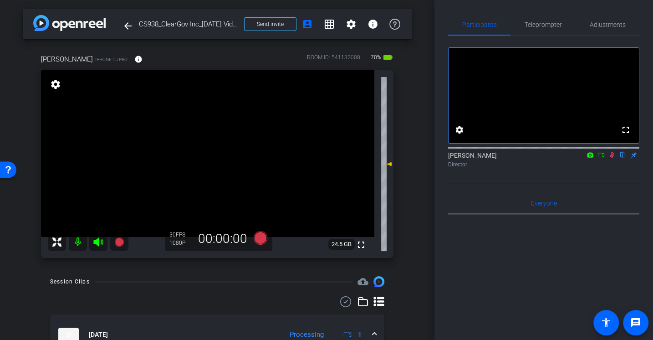
click at [610, 151] on div at bounding box center [543, 146] width 191 height 7
click at [611, 158] on icon at bounding box center [612, 155] width 5 height 6
click at [548, 21] on span "Teleprompter" at bounding box center [543, 24] width 37 height 6
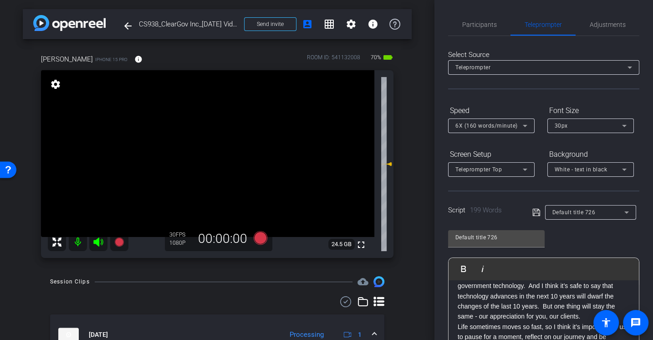
click at [575, 241] on div "Default title 726 Play Play from this location Play Selected Play and display t…" at bounding box center [543, 297] width 191 height 148
click at [260, 239] on icon at bounding box center [261, 238] width 14 height 14
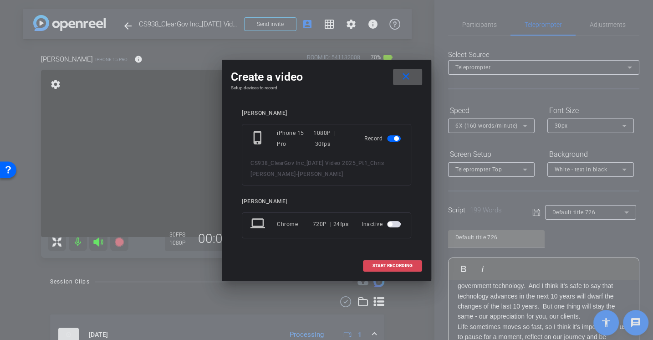
click at [380, 267] on span "START RECORDING" at bounding box center [393, 265] width 40 height 5
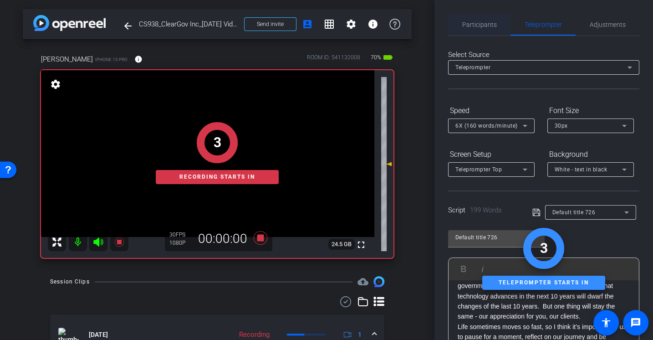
click at [468, 15] on span "Participants" at bounding box center [479, 25] width 35 height 22
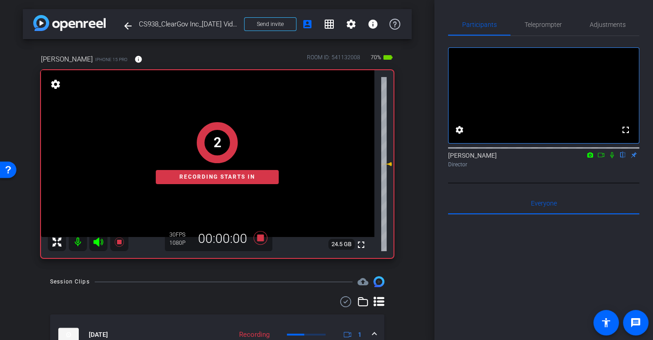
click at [610, 158] on icon at bounding box center [612, 155] width 7 height 6
click at [532, 23] on span "Teleprompter" at bounding box center [543, 24] width 37 height 6
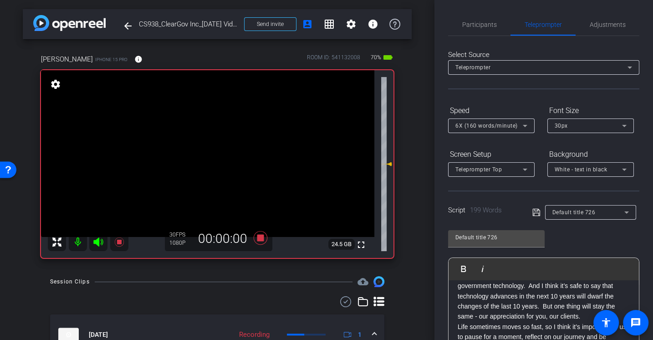
click at [621, 242] on div "Default title 726 Play Play from this location Play Selected Play and display t…" at bounding box center [543, 297] width 191 height 148
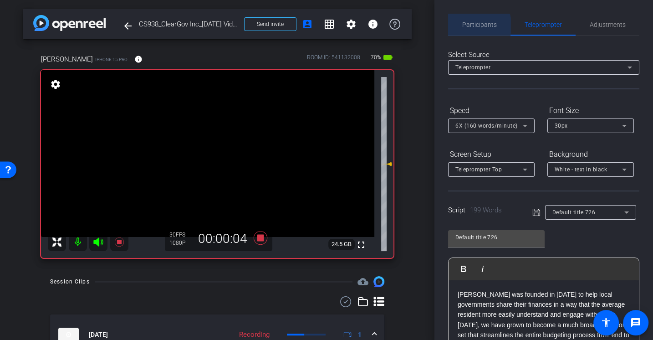
click at [478, 26] on span "Participants" at bounding box center [479, 24] width 35 height 6
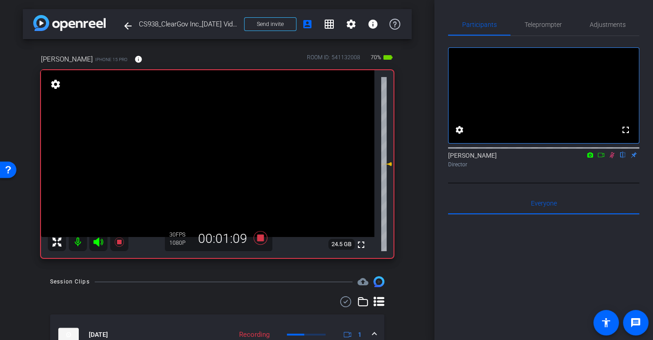
click at [611, 158] on icon at bounding box center [612, 155] width 5 height 6
click at [260, 237] on icon at bounding box center [261, 238] width 14 height 14
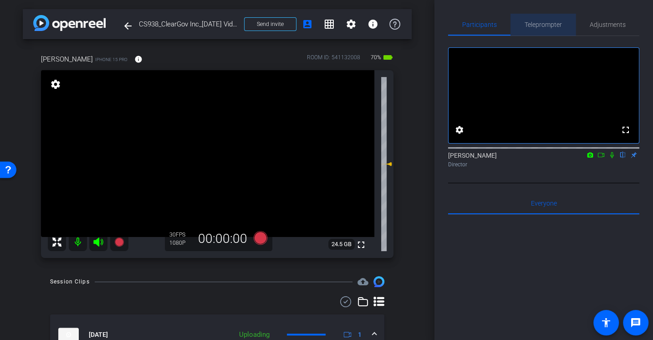
click at [538, 26] on span "Teleprompter" at bounding box center [543, 24] width 37 height 6
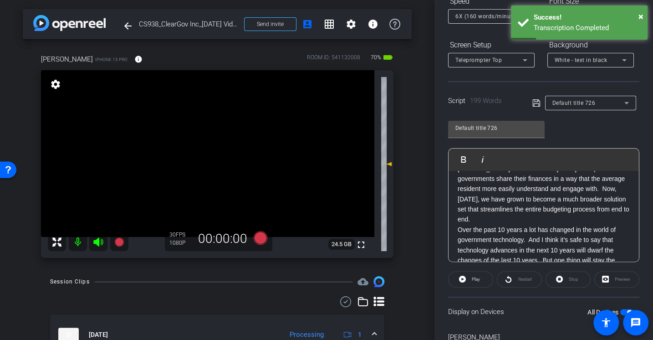
scroll to position [11, 0]
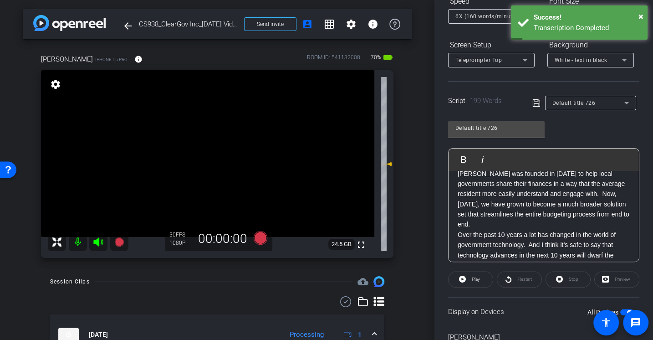
click at [592, 124] on div "Default title 726 Play Play from this location Play Selected Play and display t…" at bounding box center [543, 188] width 191 height 148
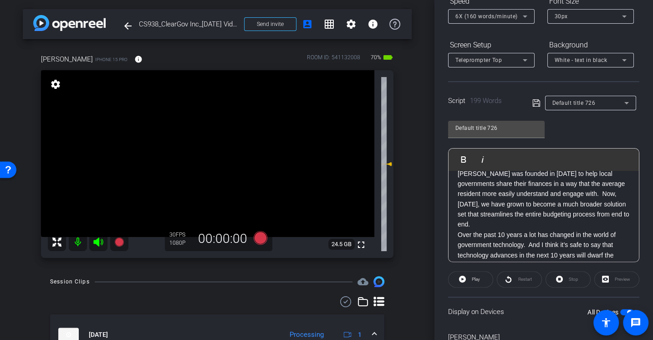
click at [269, 267] on div "arrow_back CS938_ClearGov Inc_Thanksgiving Video 2025_Pt1_Chris Bullock Back to…" at bounding box center [217, 170] width 435 height 340
click at [262, 239] on icon at bounding box center [261, 238] width 14 height 14
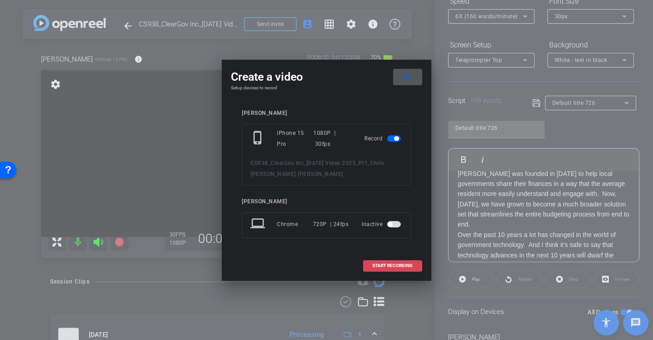
click at [392, 265] on span "START RECORDING" at bounding box center [393, 265] width 40 height 5
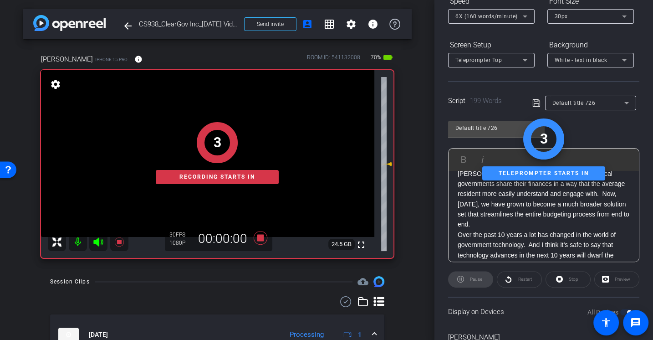
scroll to position [0, 0]
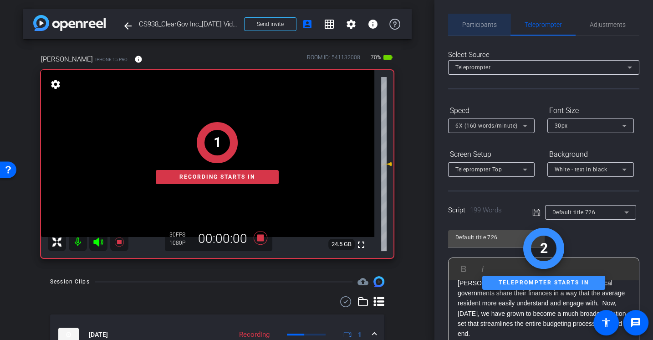
click at [490, 18] on span "Participants" at bounding box center [479, 25] width 35 height 22
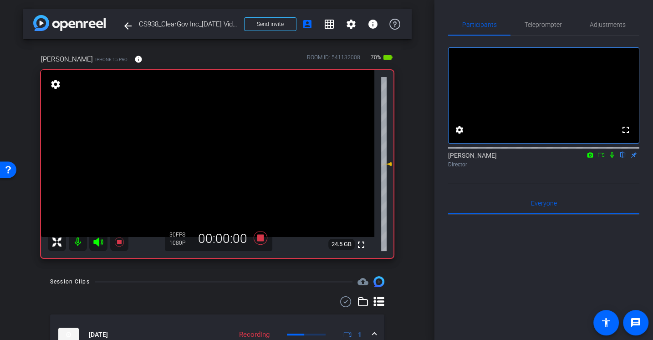
click at [615, 159] on mat-icon at bounding box center [612, 155] width 11 height 8
click at [611, 158] on icon at bounding box center [612, 155] width 5 height 6
click at [263, 238] on icon at bounding box center [261, 238] width 22 height 16
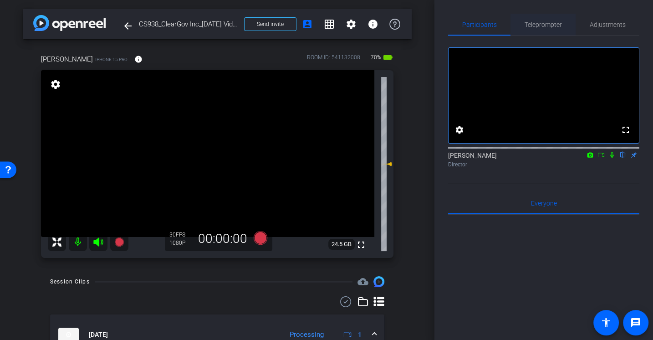
click at [547, 29] on span "Teleprompter" at bounding box center [543, 25] width 37 height 22
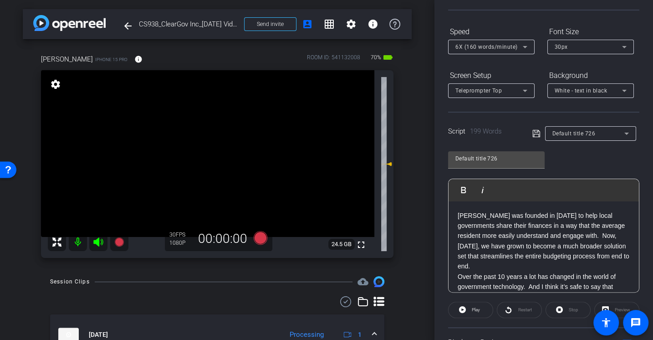
scroll to position [60, 0]
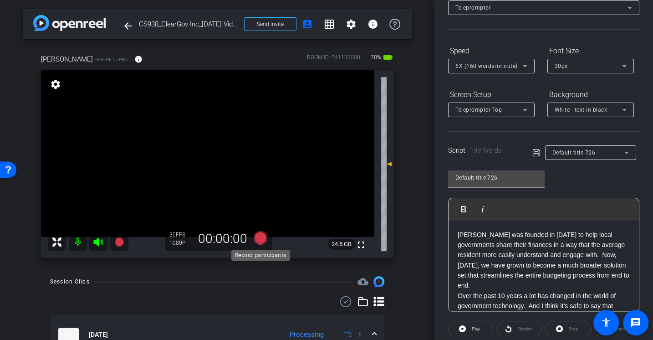
click at [259, 239] on icon at bounding box center [261, 238] width 14 height 14
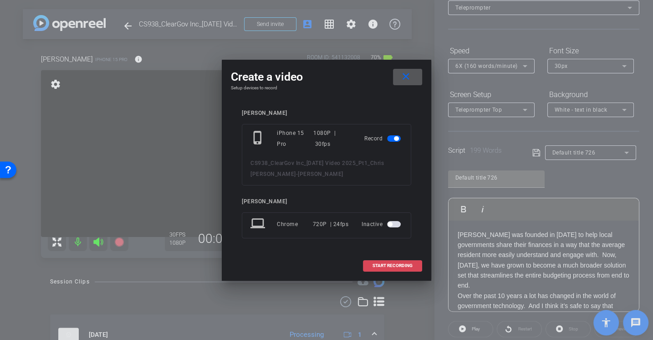
click at [378, 264] on span "START RECORDING" at bounding box center [393, 265] width 40 height 5
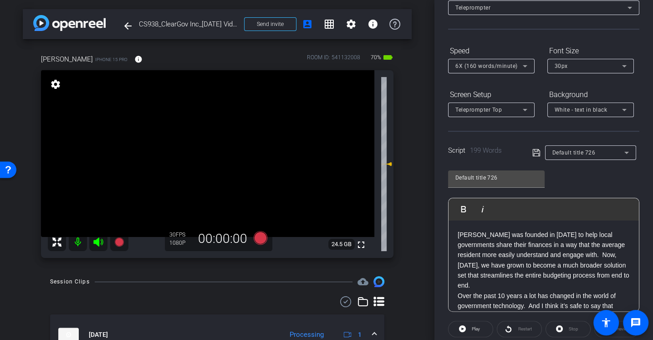
scroll to position [0, 0]
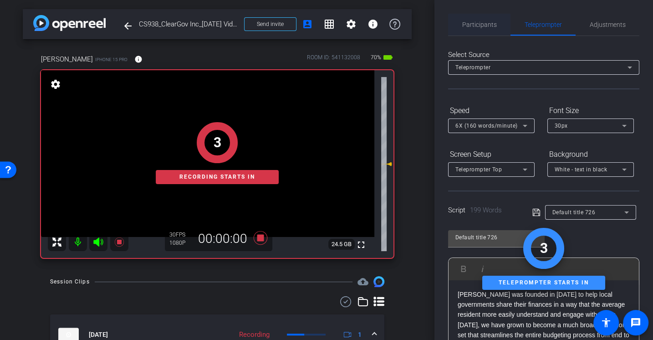
click at [471, 21] on span "Participants" at bounding box center [479, 24] width 35 height 6
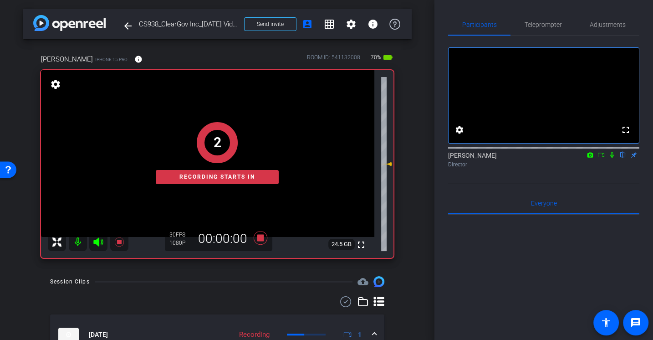
click at [609, 158] on icon at bounding box center [612, 155] width 7 height 6
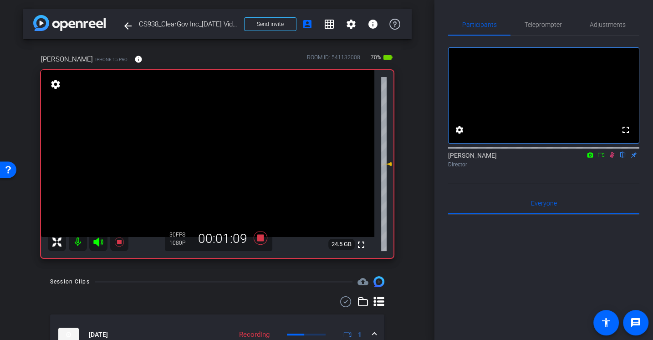
click at [537, 167] on div "Alex Ferguson flip Director" at bounding box center [543, 160] width 191 height 18
click at [257, 235] on icon at bounding box center [261, 238] width 22 height 16
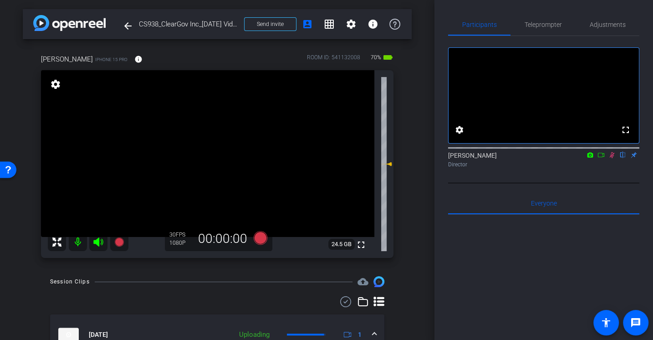
click at [613, 158] on icon at bounding box center [612, 155] width 5 height 6
click at [264, 282] on div at bounding box center [224, 282] width 258 height 0
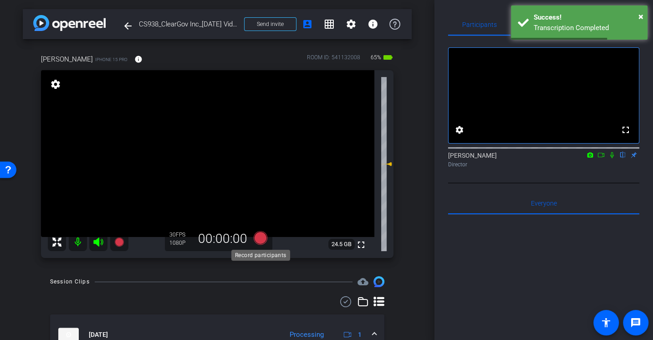
click at [260, 238] on icon at bounding box center [261, 238] width 14 height 14
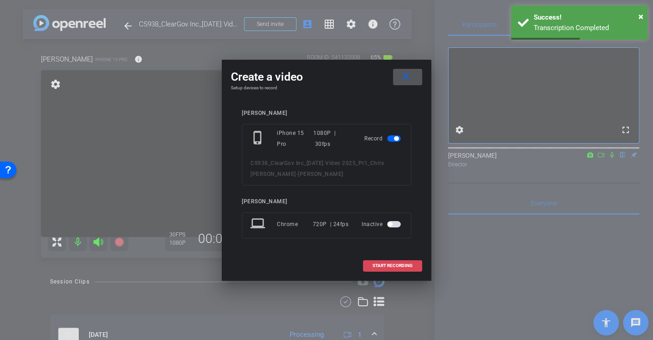
click at [390, 267] on span "START RECORDING" at bounding box center [393, 265] width 40 height 5
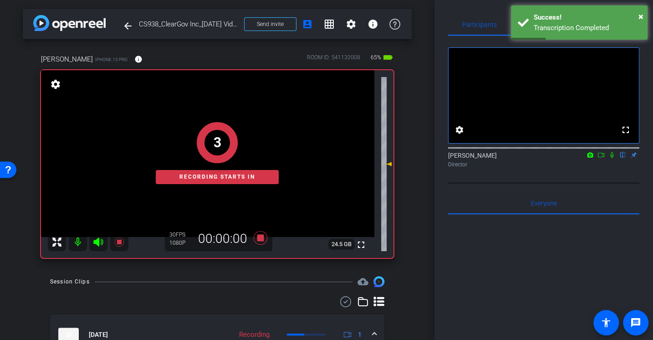
click at [612, 158] on icon at bounding box center [612, 155] width 7 height 6
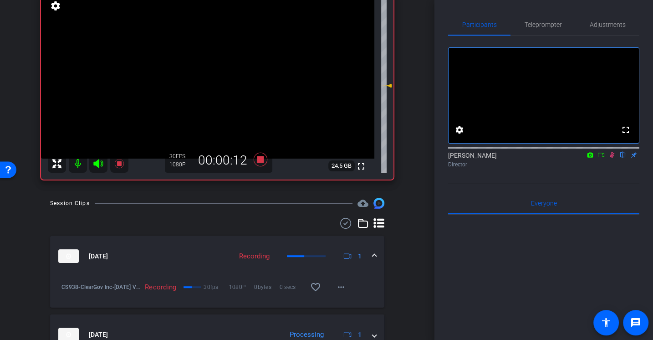
scroll to position [94, 0]
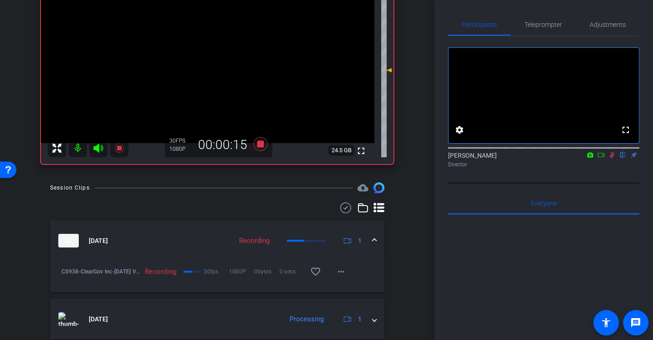
click at [415, 328] on div "arrow_back CS938_ClearGov Inc_Thanksgiving Video 2025_Pt1_Chris Bullock Back to…" at bounding box center [217, 170] width 435 height 340
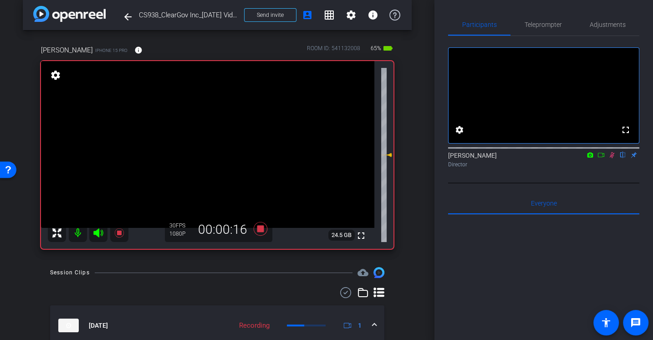
scroll to position [0, 0]
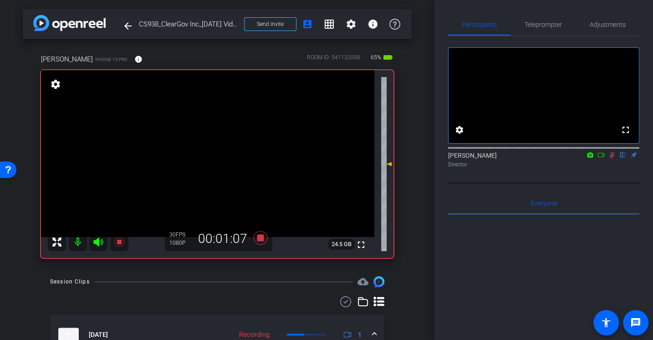
click at [542, 183] on div "fullscreen settings Alex Ferguson flip Director" at bounding box center [543, 109] width 191 height 147
click at [612, 158] on icon at bounding box center [612, 155] width 5 height 6
click at [258, 239] on icon at bounding box center [261, 238] width 14 height 14
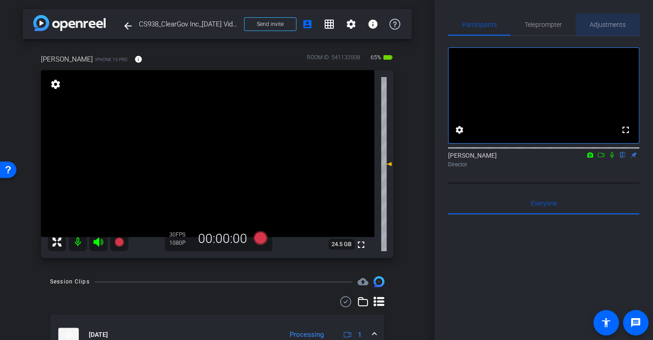
click at [610, 28] on span "Adjustments" at bounding box center [608, 24] width 36 height 6
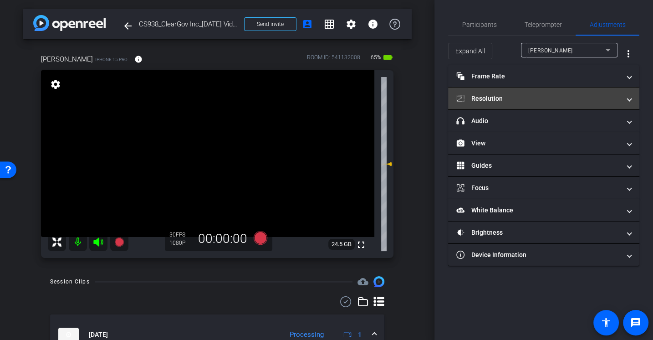
click at [496, 96] on mat-panel-title "Resolution" at bounding box center [538, 99] width 164 height 10
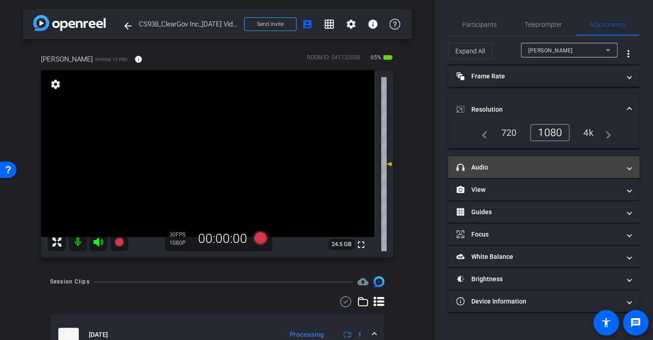
click at [484, 168] on mat-panel-title "headphone icon Audio" at bounding box center [538, 168] width 164 height 10
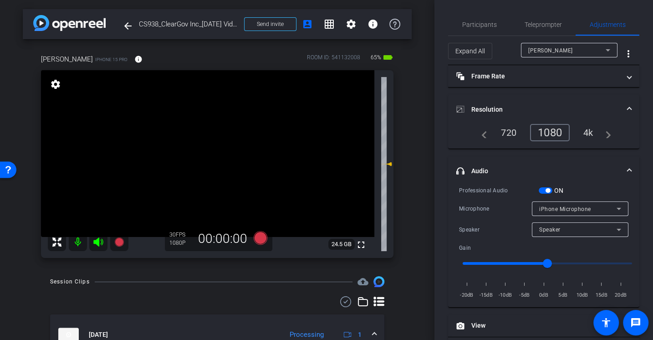
click at [491, 200] on div "Professional Audio ON Microphone iPhone Microphone Speaker Speaker Gain -20dB -…" at bounding box center [543, 242] width 169 height 114
click at [486, 209] on div "Microphone" at bounding box center [495, 208] width 73 height 9
click at [489, 204] on div "Microphone" at bounding box center [495, 208] width 73 height 9
click at [479, 28] on span "Participants" at bounding box center [479, 24] width 35 height 6
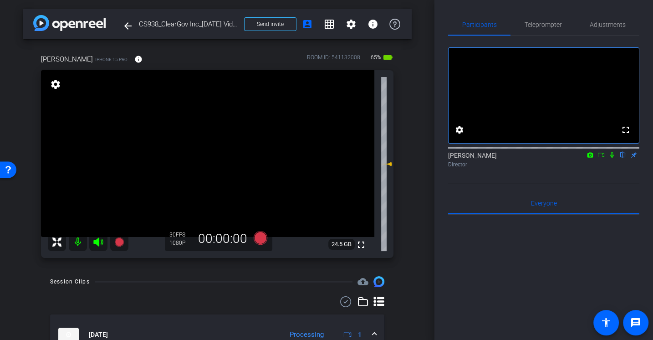
click at [538, 183] on div "fullscreen settings Alex Ferguson flip Director" at bounding box center [543, 109] width 191 height 147
click at [601, 158] on icon at bounding box center [601, 155] width 7 height 6
click at [620, 158] on icon at bounding box center [623, 155] width 7 height 6
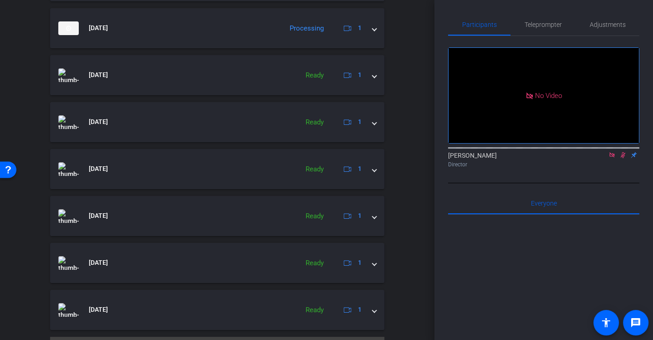
scroll to position [371, 0]
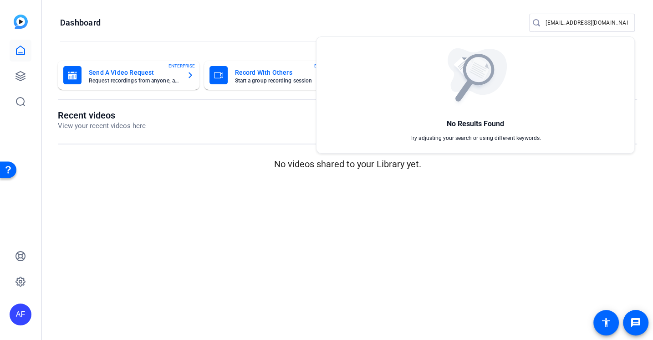
click at [23, 76] on div at bounding box center [326, 170] width 653 height 340
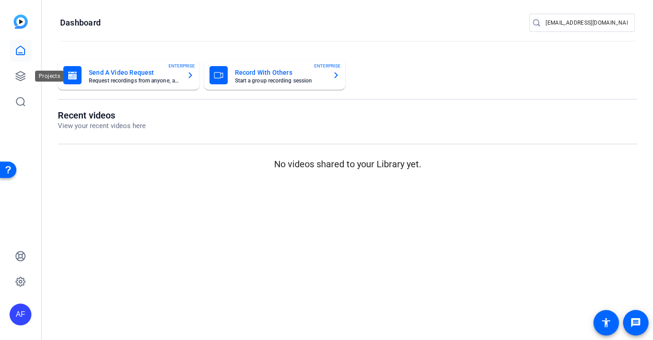
click at [23, 76] on icon at bounding box center [20, 76] width 11 height 11
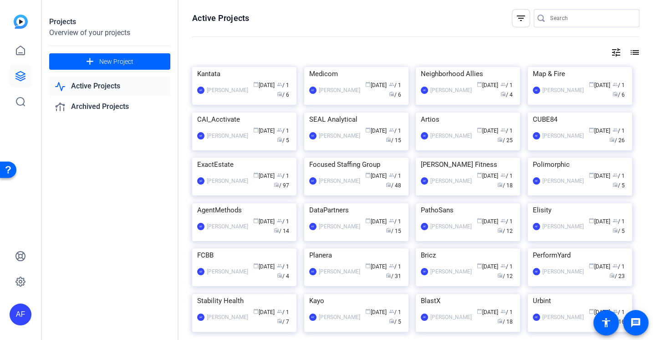
click at [555, 19] on input "Search" at bounding box center [591, 18] width 82 height 11
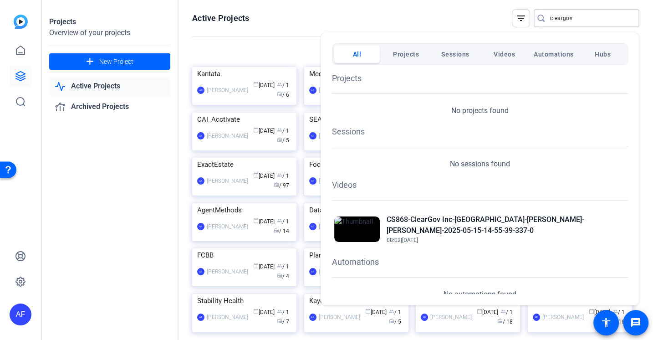
type input "cleargov"
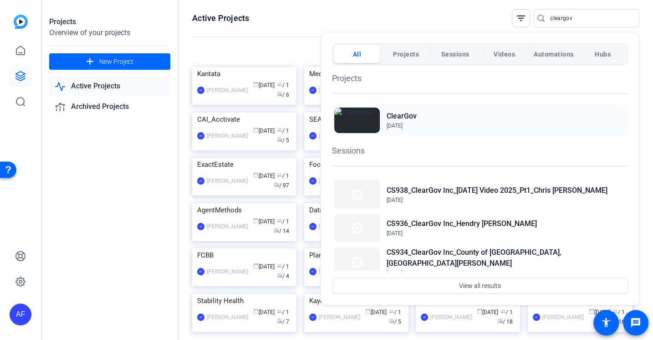
click at [370, 120] on img at bounding box center [357, 121] width 46 height 26
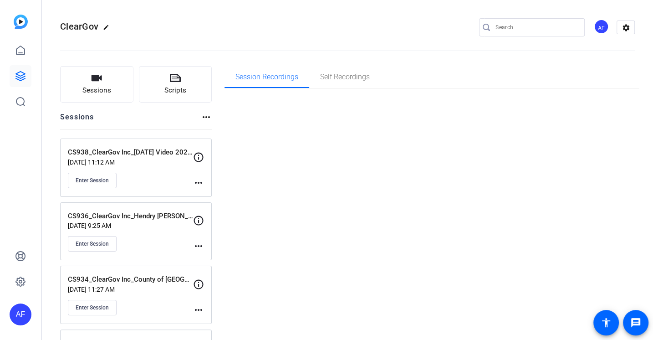
type input "[EMAIL_ADDRESS][DOMAIN_NAME]"
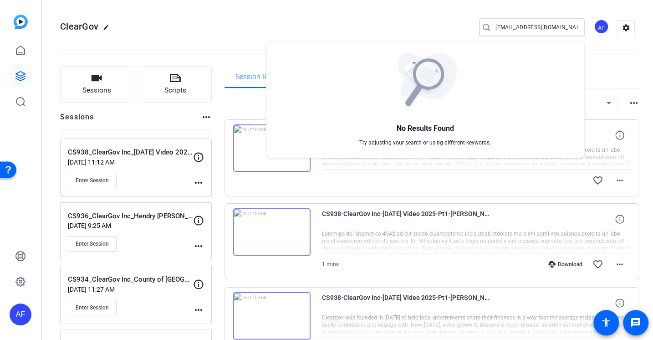
click at [337, 18] on div at bounding box center [326, 170] width 653 height 340
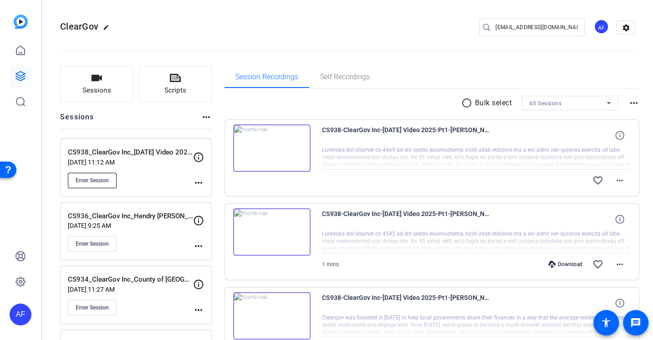
click at [102, 178] on span "Enter Session" at bounding box center [92, 180] width 33 height 7
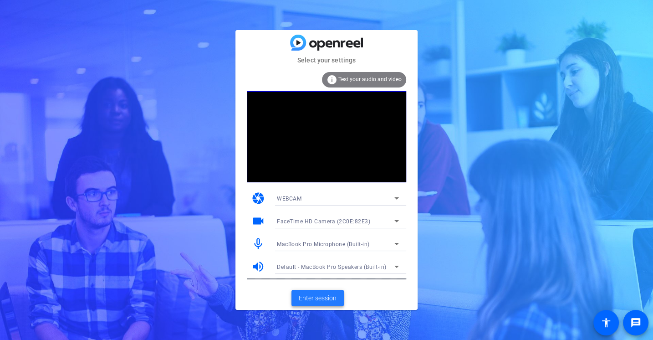
click at [314, 297] on span "Enter session" at bounding box center [318, 298] width 38 height 10
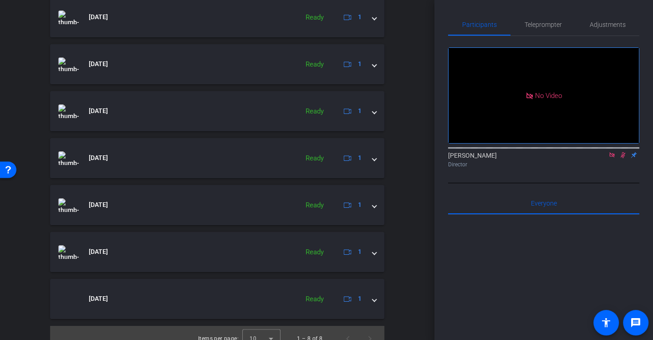
scroll to position [340, 0]
